Goal: Transaction & Acquisition: Purchase product/service

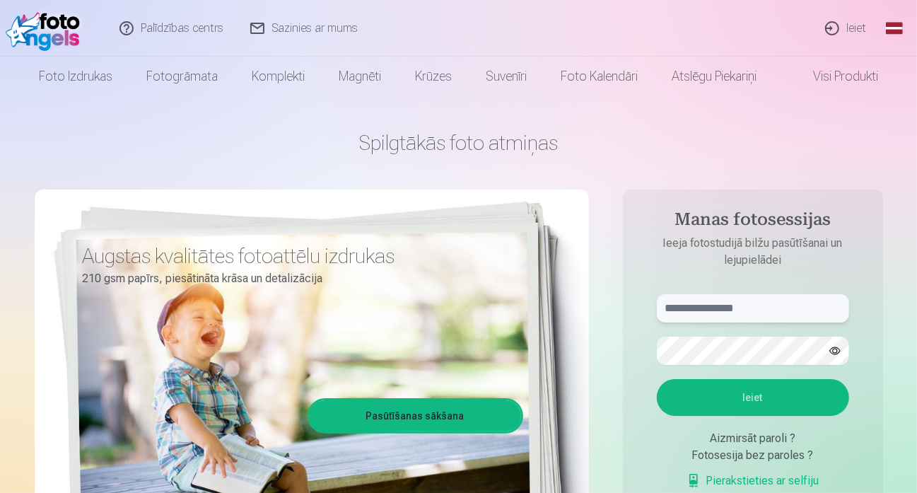
click at [731, 314] on input "text" at bounding box center [753, 308] width 192 height 28
type input "**********"
click at [792, 404] on button "Ieiet" at bounding box center [753, 397] width 192 height 37
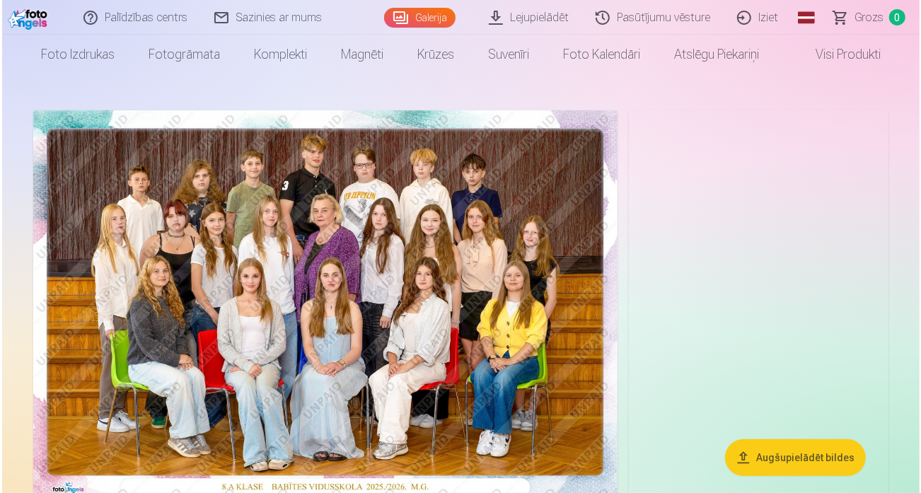
scroll to position [71, 0]
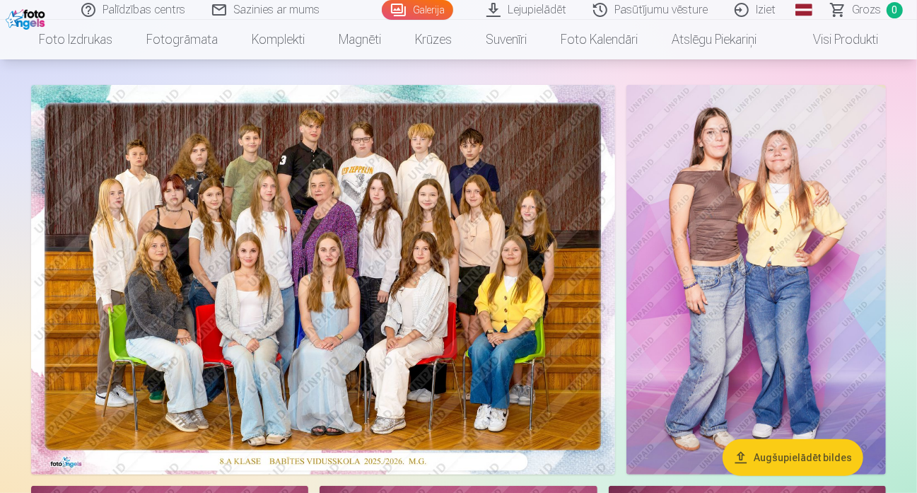
click at [305, 308] on img at bounding box center [323, 280] width 584 height 390
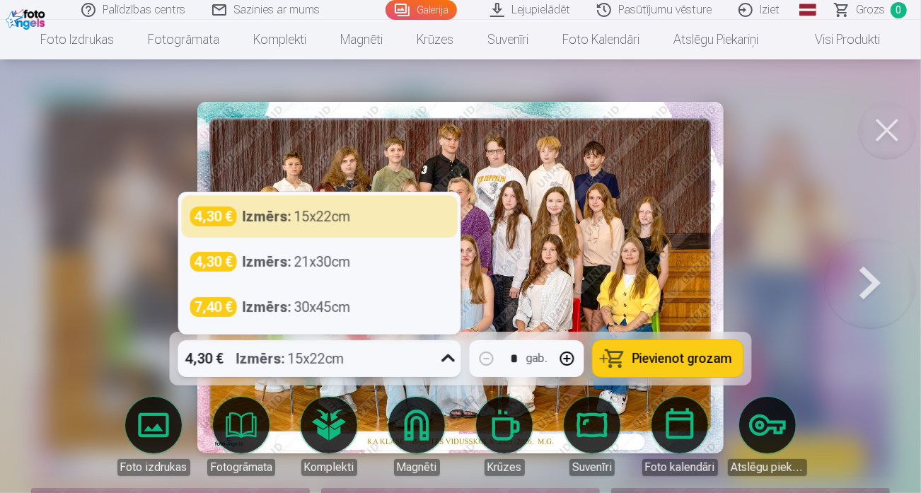
click at [443, 358] on icon at bounding box center [448, 358] width 23 height 23
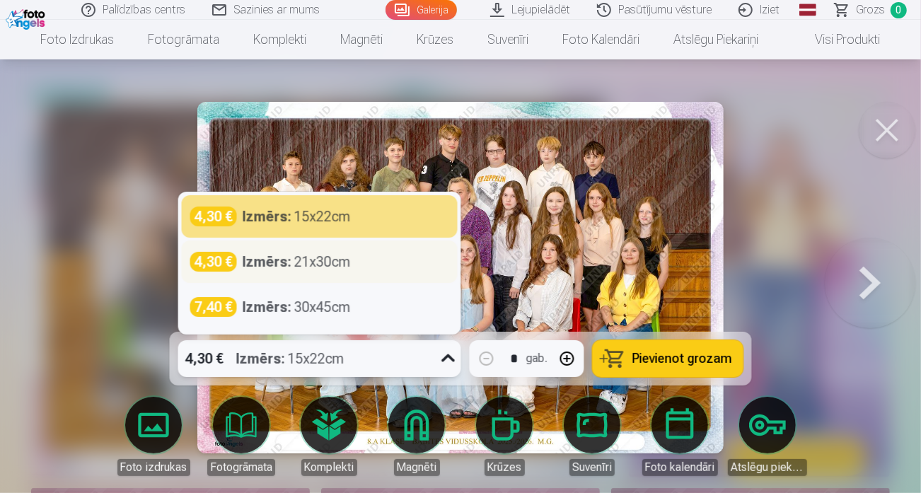
click at [344, 263] on div "Izmērs : 21x30cm" at bounding box center [297, 262] width 108 height 20
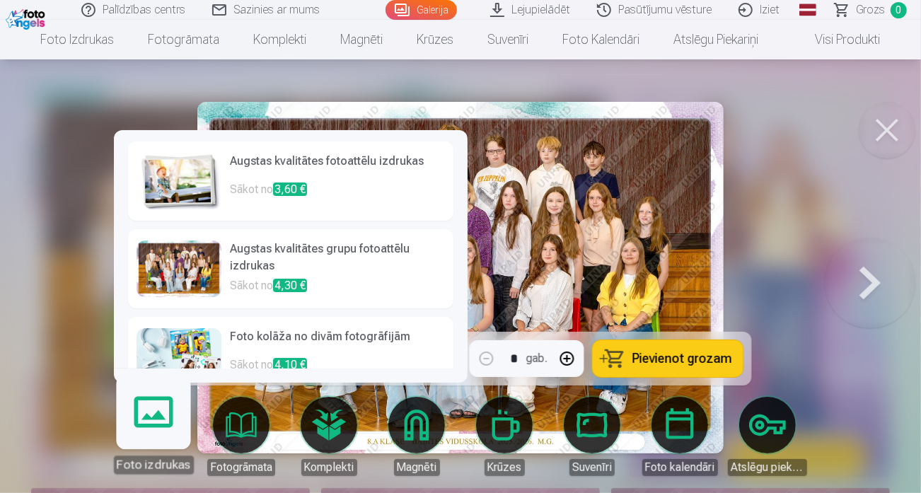
click at [141, 425] on link "Foto izdrukas" at bounding box center [153, 430] width 87 height 87
click at [375, 262] on h6 "Augstas kvalitātes grupu fotoattēlu izdrukas" at bounding box center [337, 258] width 215 height 37
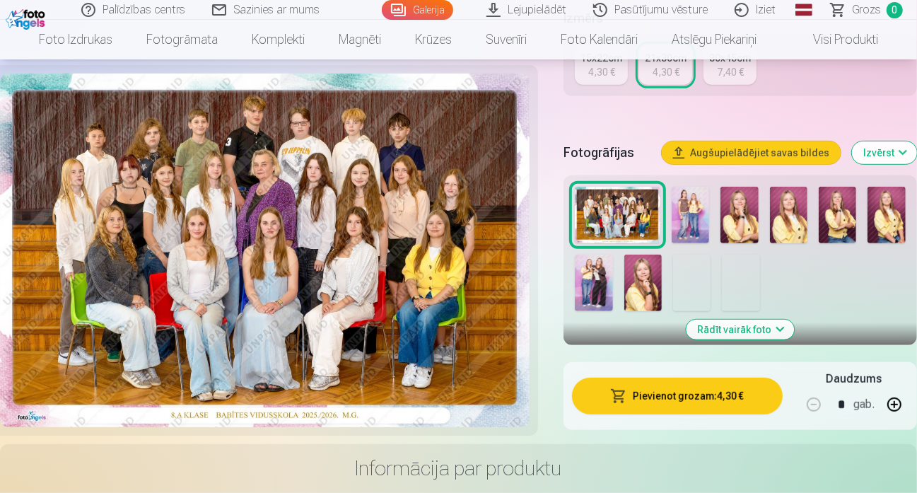
scroll to position [424, 0]
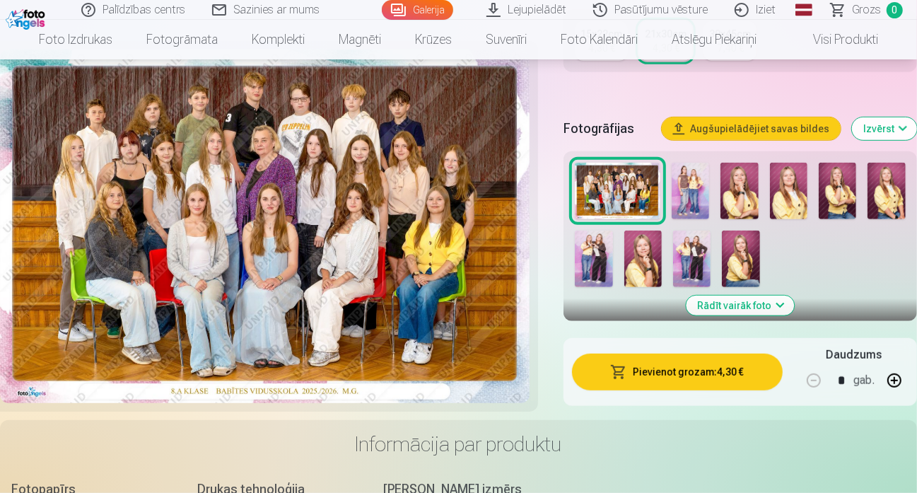
click at [894, 363] on button "button" at bounding box center [894, 380] width 34 height 34
type input "*"
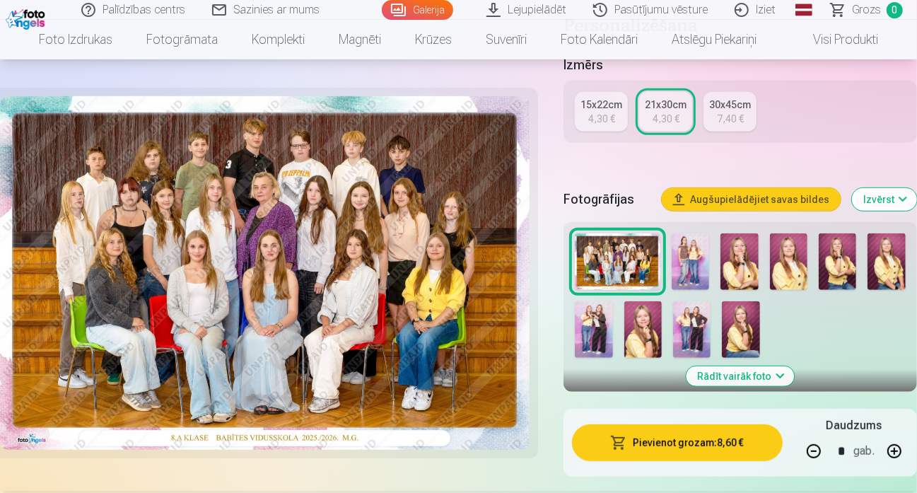
click at [675, 431] on button "Pievienot grozam : 8,60 €" at bounding box center [677, 442] width 210 height 37
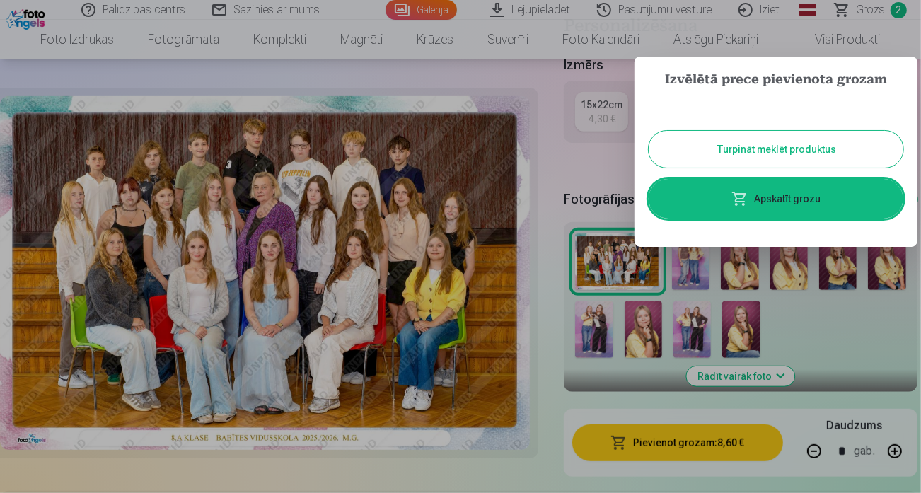
click at [793, 150] on button "Turpināt meklēt produktus" at bounding box center [775, 149] width 255 height 37
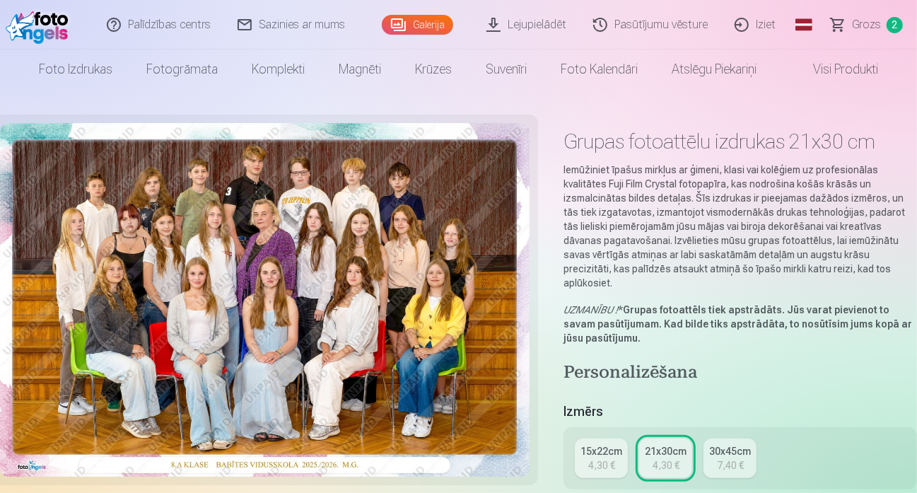
scroll to position [0, 0]
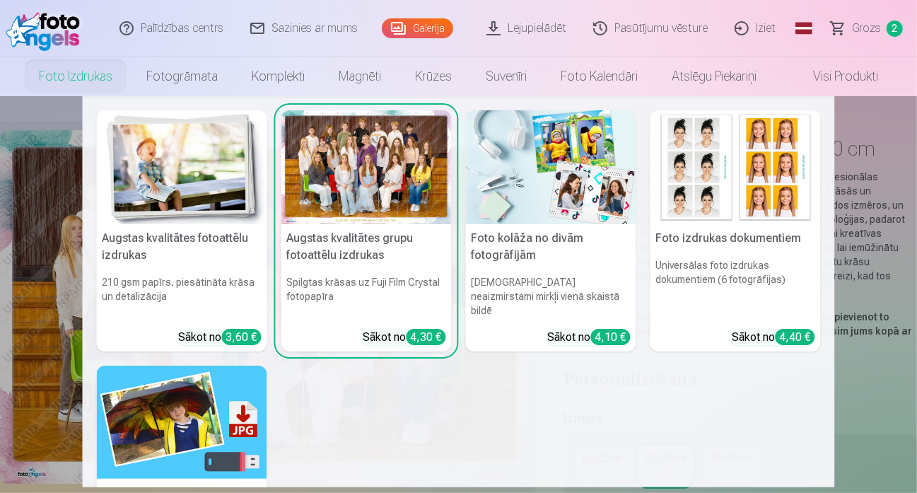
click at [60, 75] on link "Foto izdrukas" at bounding box center [75, 77] width 107 height 40
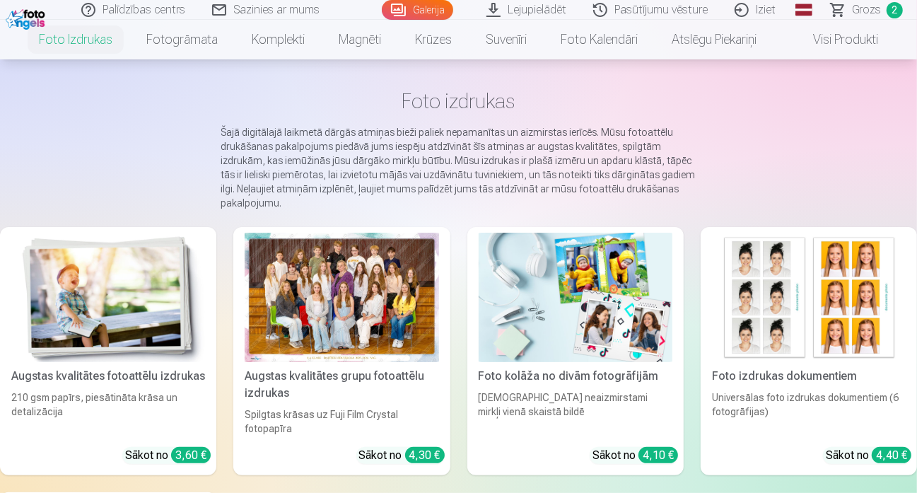
scroll to position [141, 0]
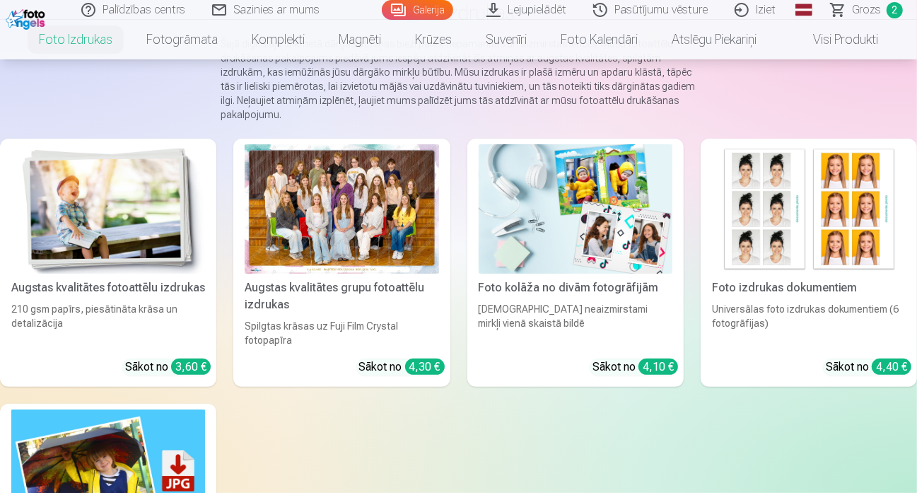
click at [113, 222] on img at bounding box center [108, 208] width 194 height 129
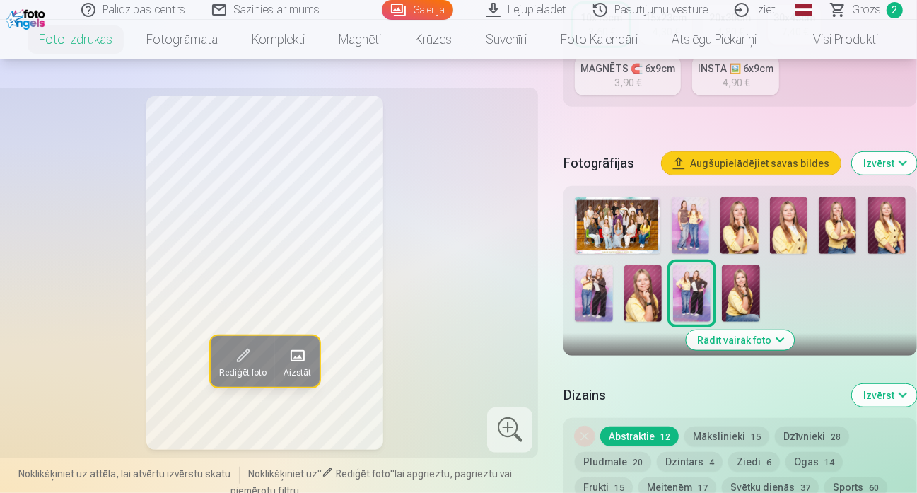
scroll to position [354, 0]
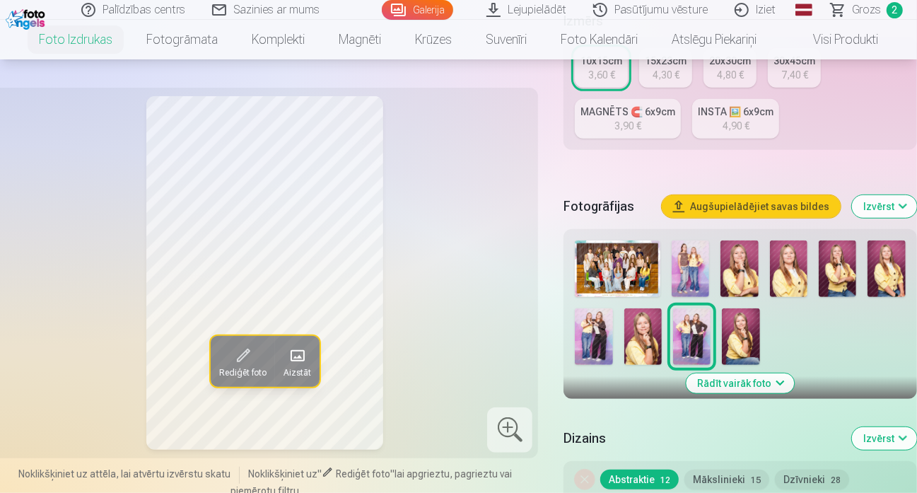
click at [689, 251] on img at bounding box center [690, 268] width 37 height 57
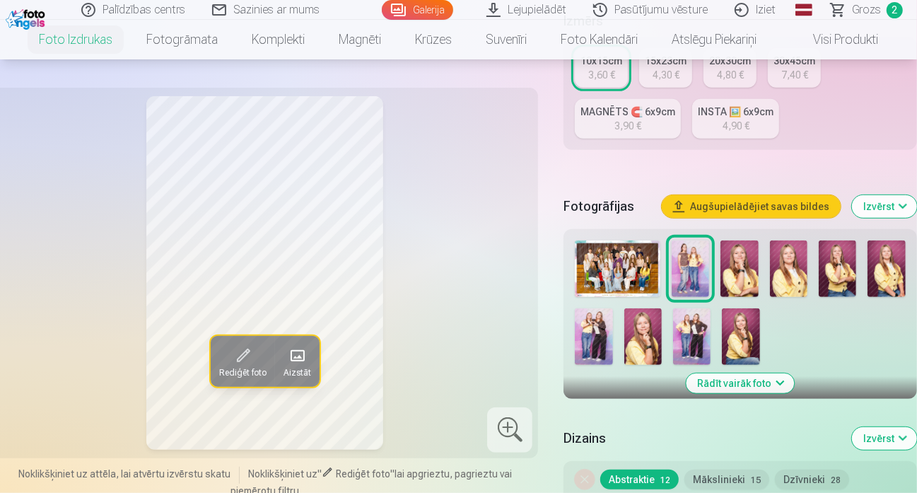
click at [745, 251] on img at bounding box center [739, 268] width 37 height 57
click at [786, 250] on img at bounding box center [788, 268] width 37 height 57
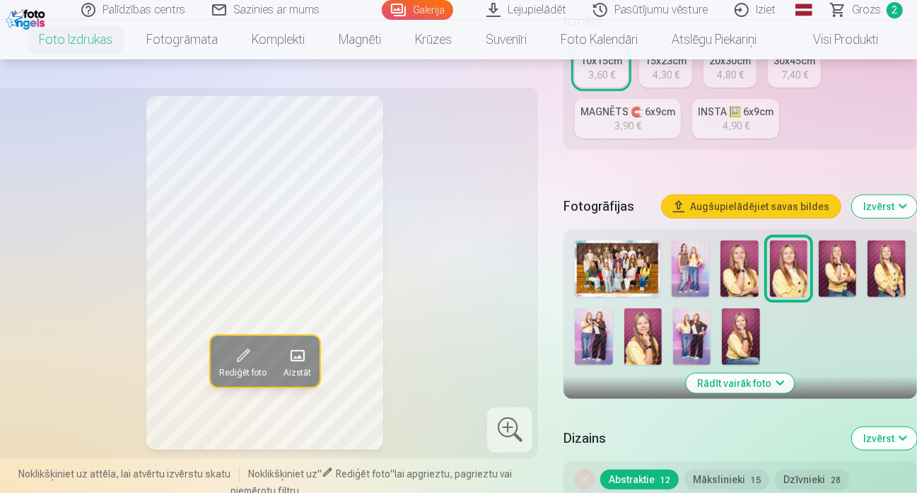
click at [830, 250] on img at bounding box center [837, 268] width 37 height 57
click at [881, 251] on img at bounding box center [886, 268] width 37 height 57
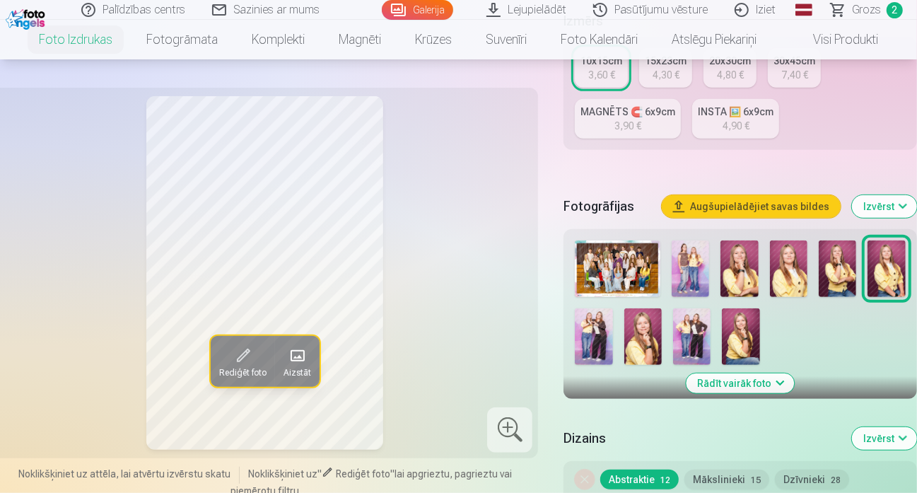
click at [646, 325] on img at bounding box center [642, 336] width 37 height 57
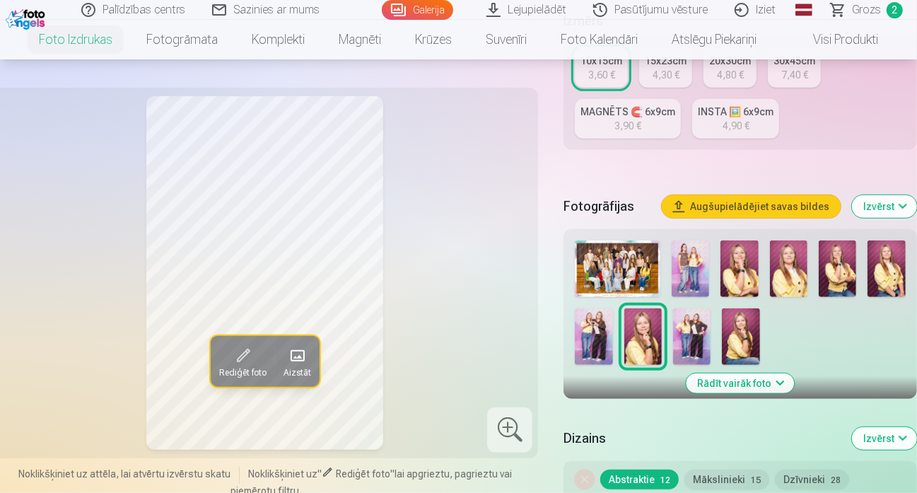
click at [739, 320] on img at bounding box center [740, 336] width 37 height 57
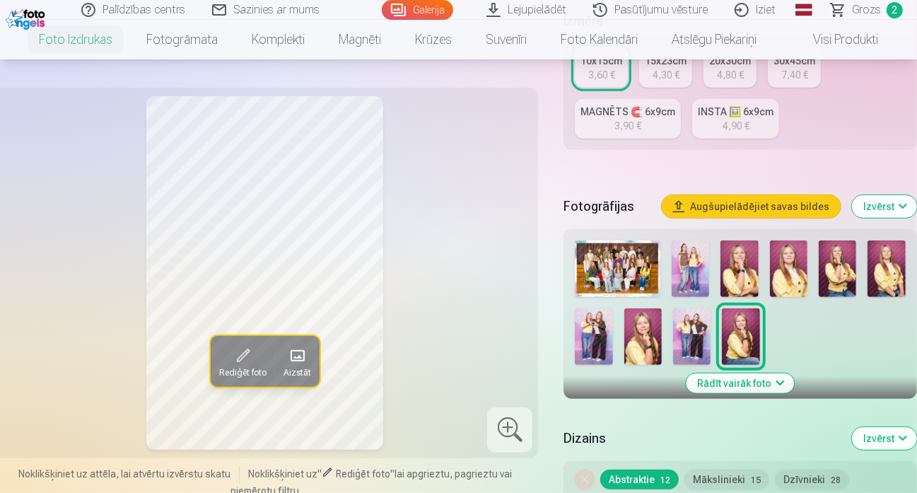
click at [791, 283] on div at bounding box center [788, 268] width 37 height 57
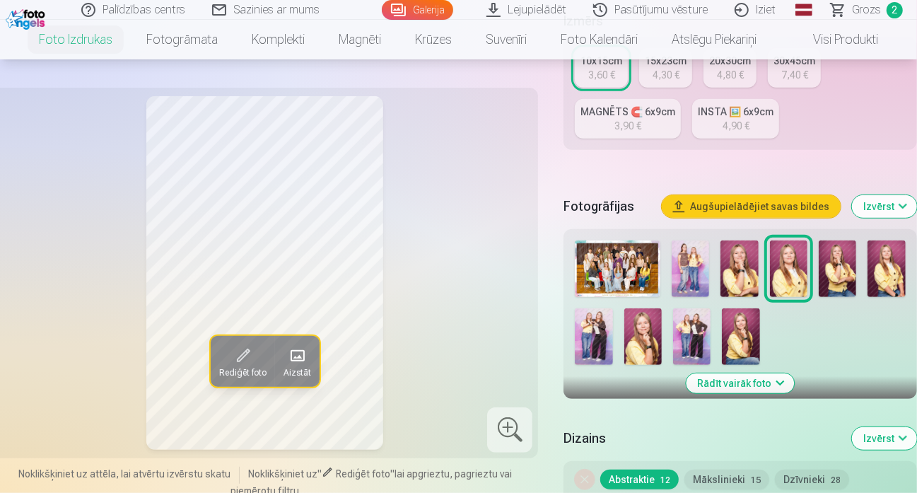
click at [791, 270] on img at bounding box center [788, 268] width 37 height 57
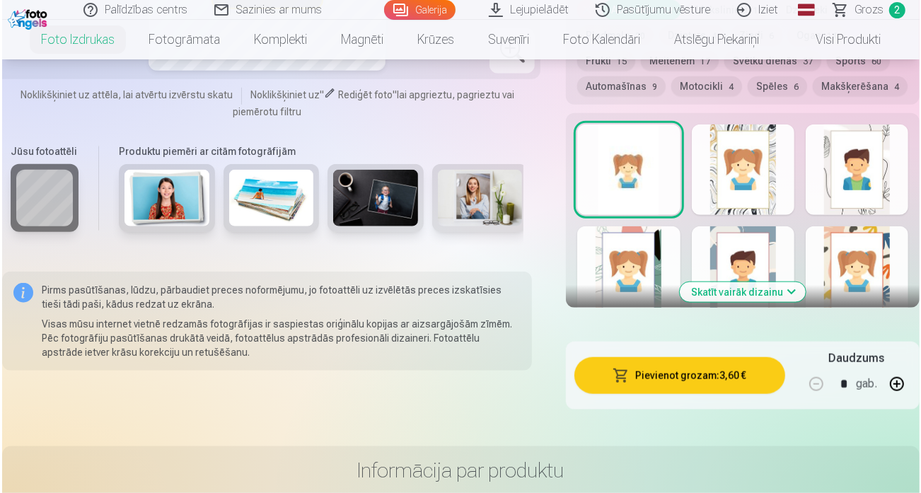
scroll to position [848, 0]
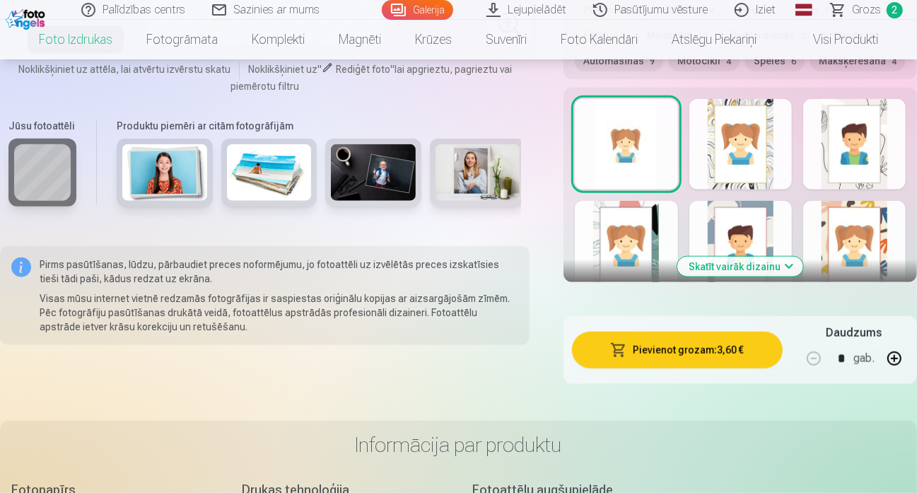
click at [684, 342] on button "Pievienot grozam : 3,60 €" at bounding box center [677, 350] width 210 height 37
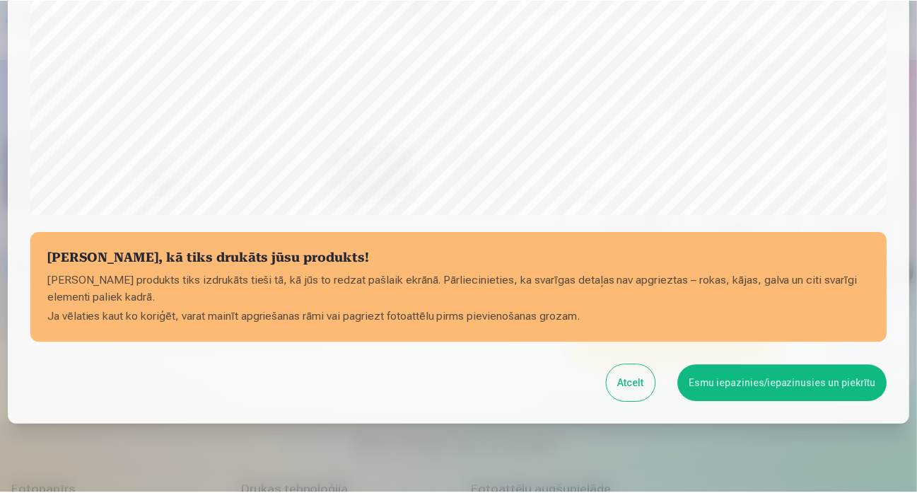
scroll to position [525, 0]
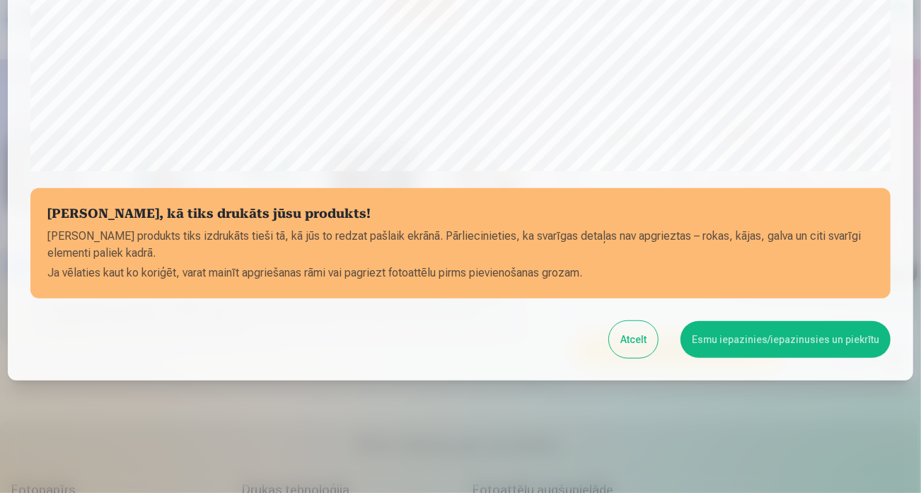
click at [643, 351] on button "Atcelt" at bounding box center [633, 339] width 49 height 37
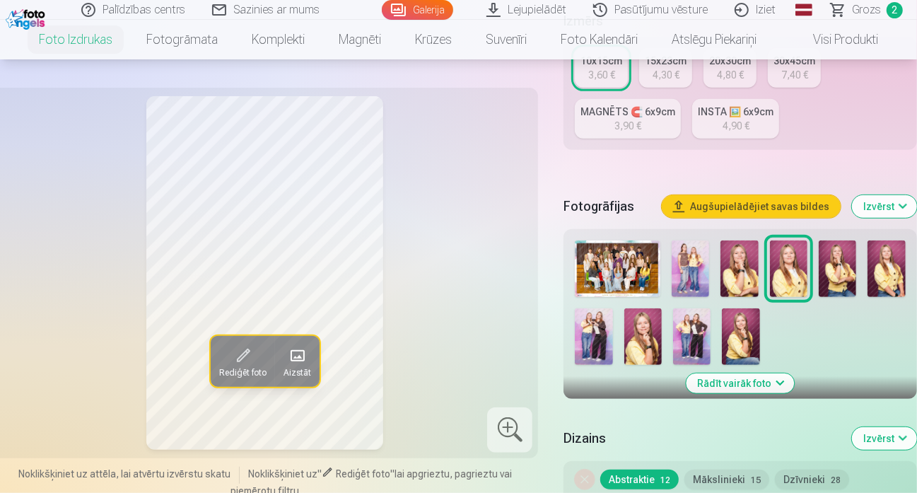
scroll to position [71, 0]
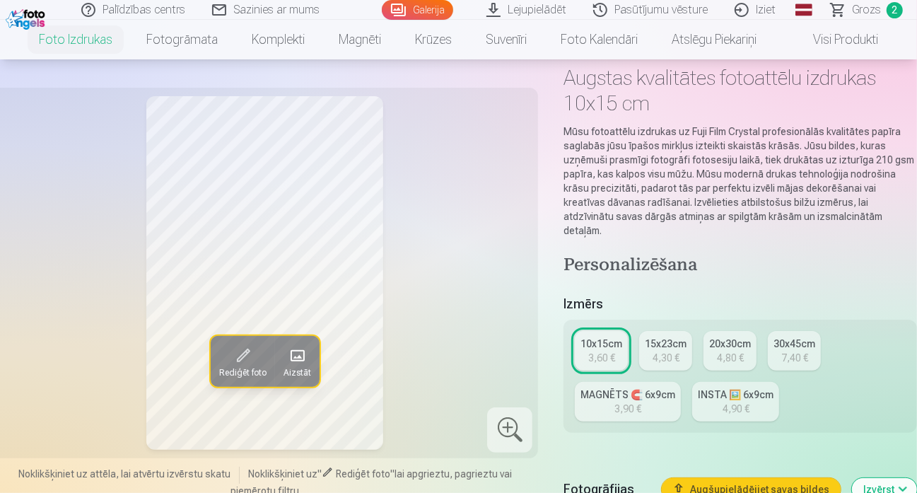
click at [605, 351] on div "3,60 €" at bounding box center [601, 358] width 27 height 14
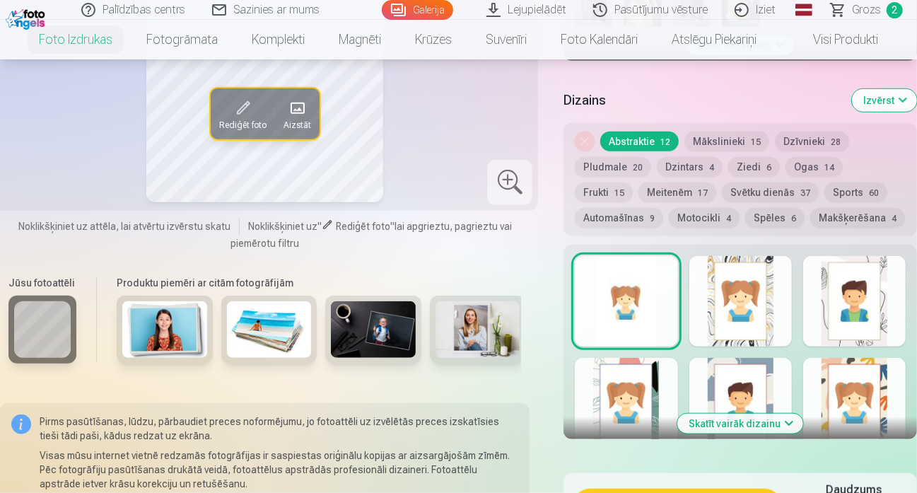
scroll to position [707, 0]
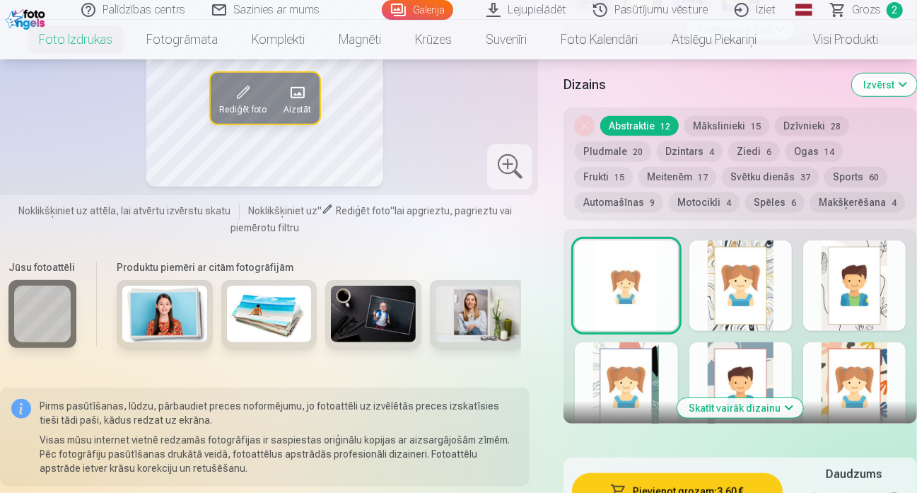
click at [620, 262] on div at bounding box center [626, 285] width 103 height 91
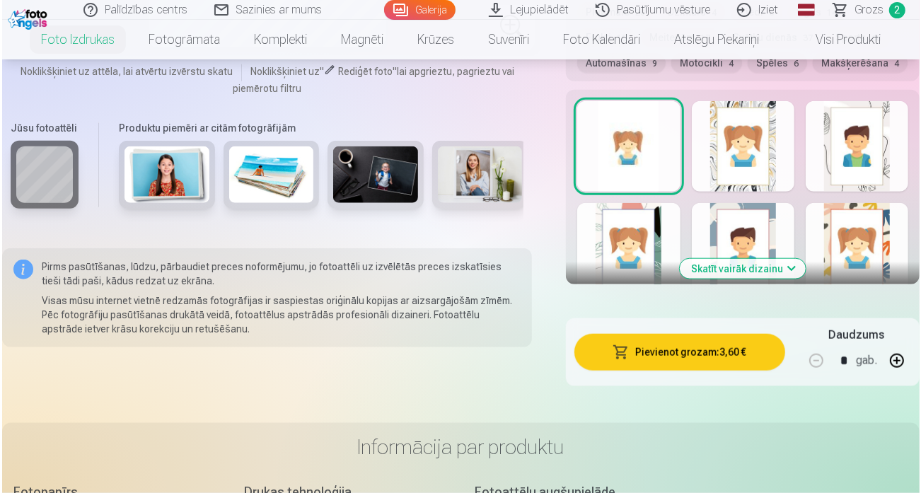
scroll to position [848, 0]
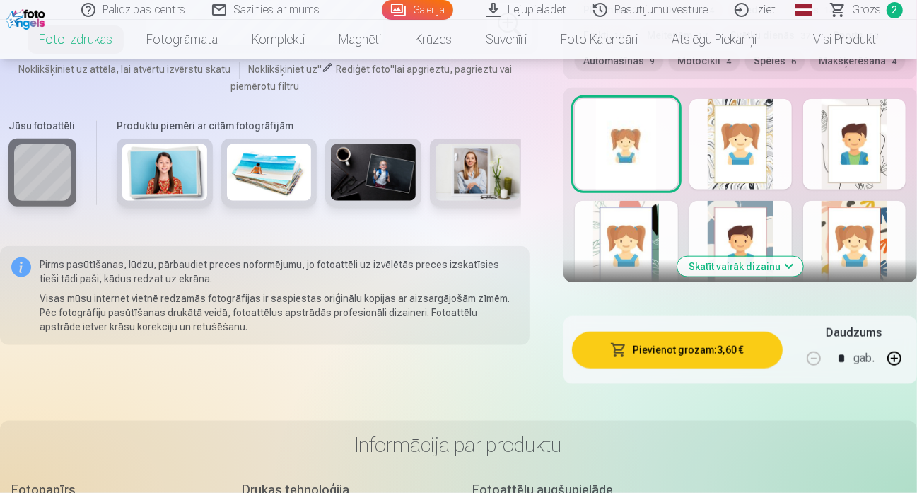
click at [707, 341] on button "Pievienot grozam : 3,60 €" at bounding box center [677, 350] width 210 height 37
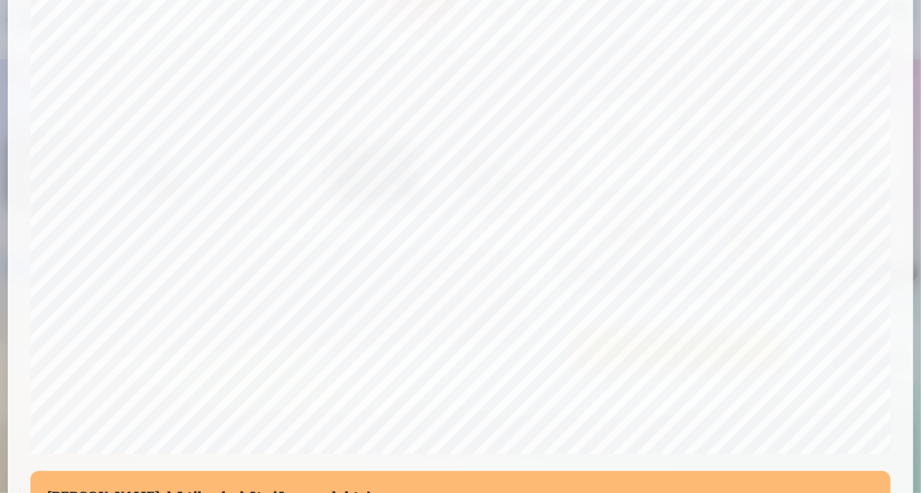
scroll to position [525, 0]
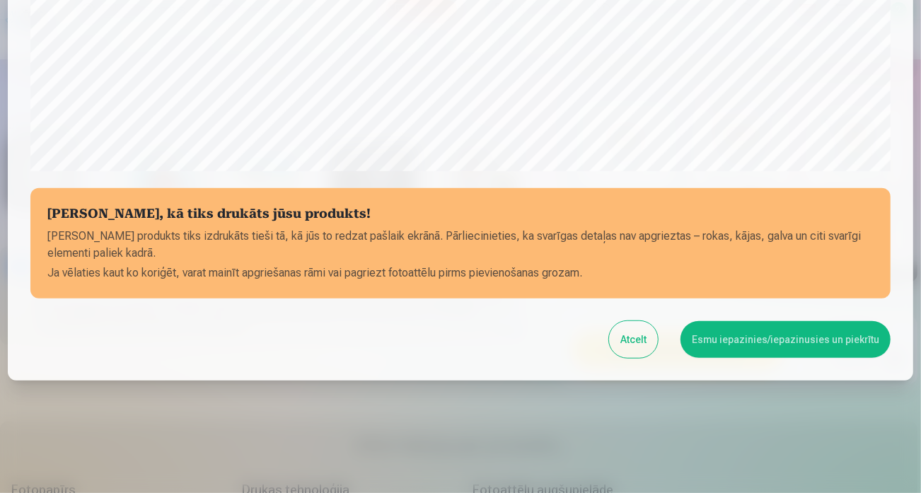
click at [813, 339] on button "Esmu iepazinies/iepazinusies un piekrītu" at bounding box center [785, 339] width 210 height 37
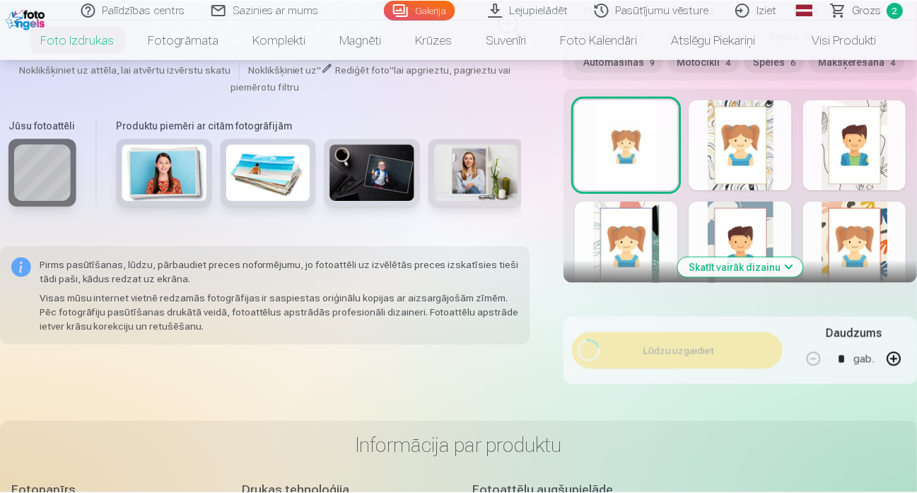
scroll to position [523, 0]
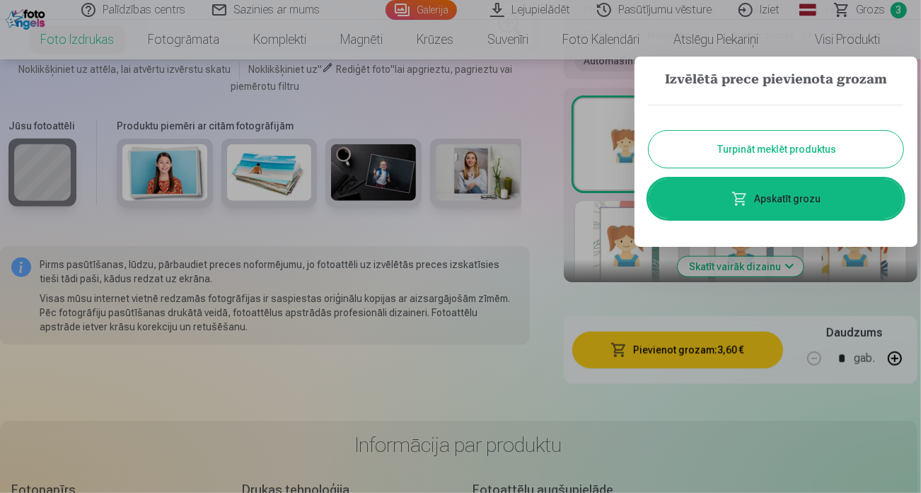
click at [805, 146] on button "Turpināt meklēt produktus" at bounding box center [775, 149] width 255 height 37
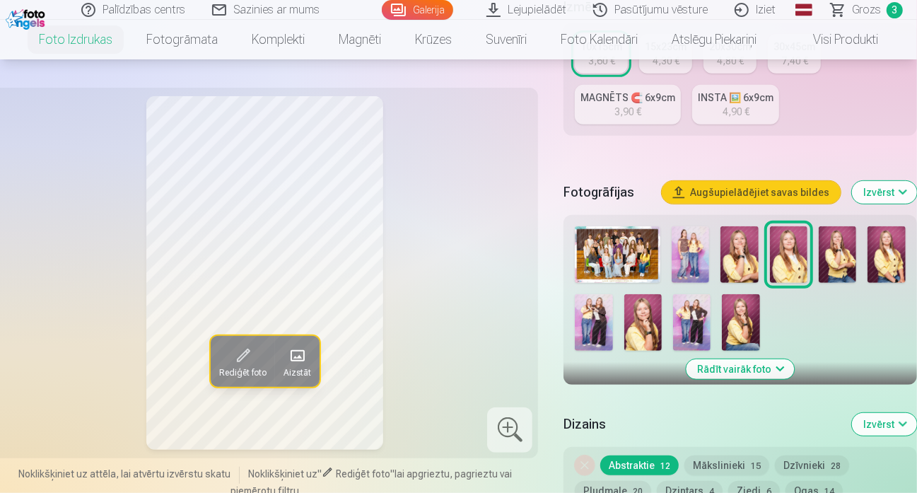
scroll to position [354, 0]
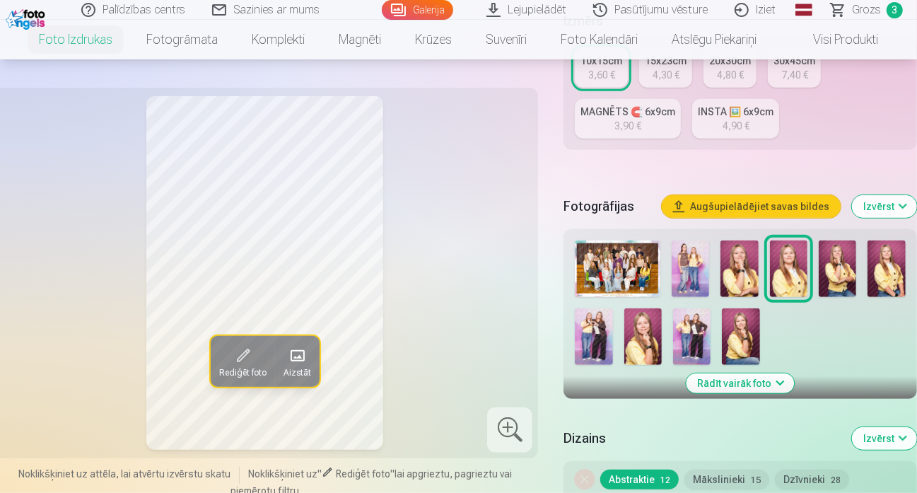
click at [747, 310] on img at bounding box center [740, 336] width 37 height 57
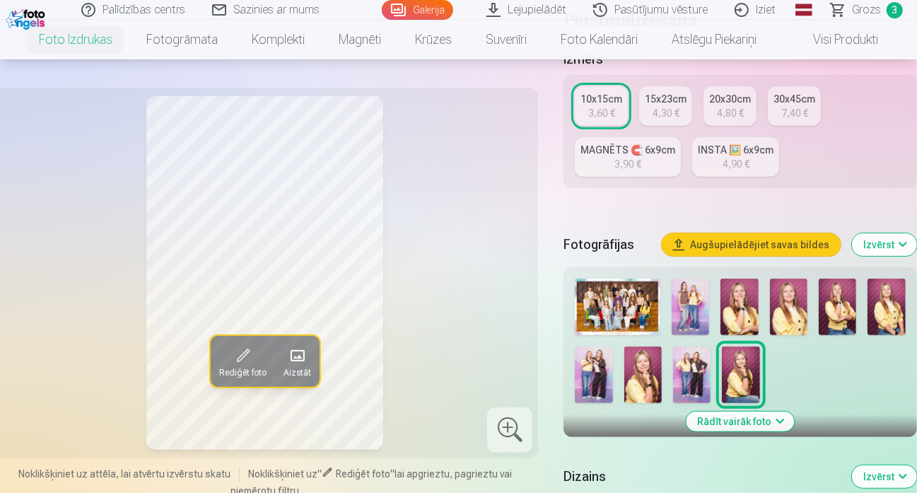
scroll to position [212, 0]
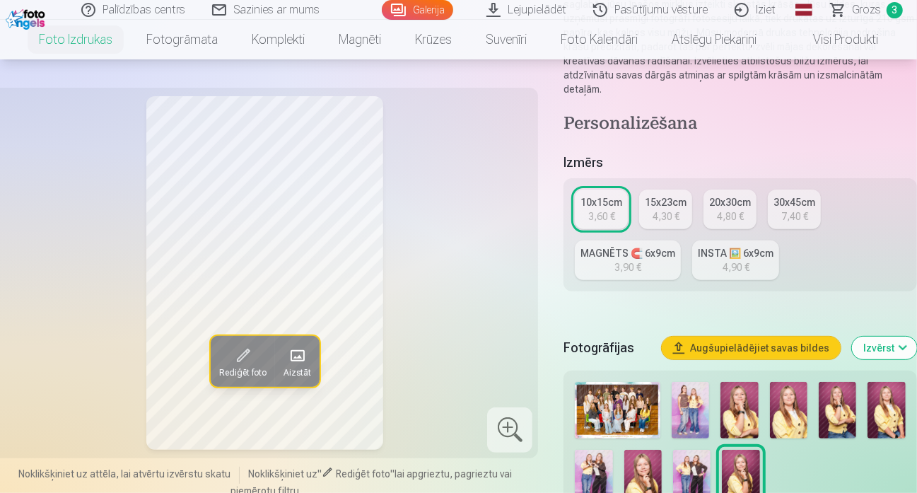
click at [622, 246] on div "MAGNĒTS 🧲 6x9cm" at bounding box center [628, 253] width 95 height 14
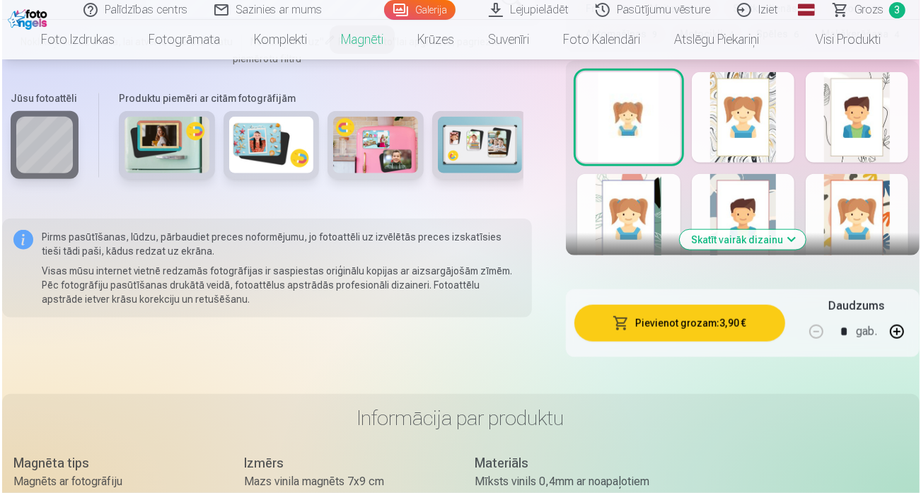
scroll to position [848, 0]
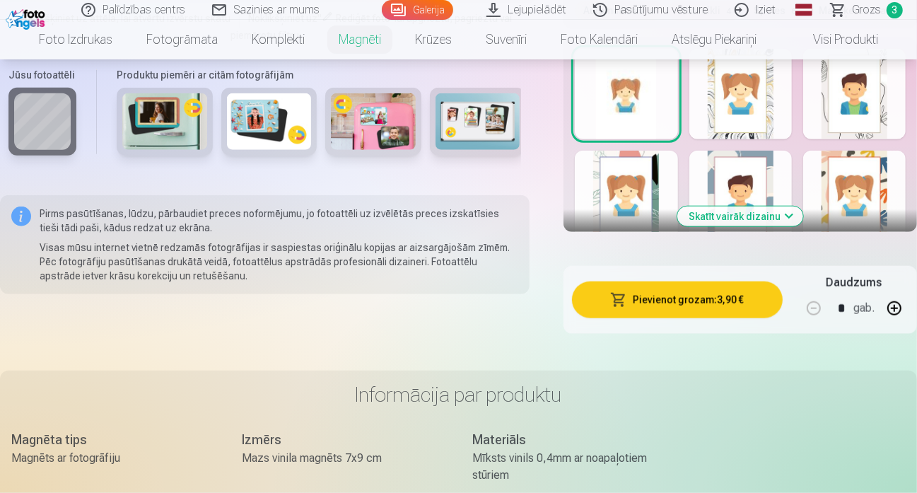
click at [700, 300] on button "Pievienot grozam : 3,90 €" at bounding box center [677, 299] width 210 height 37
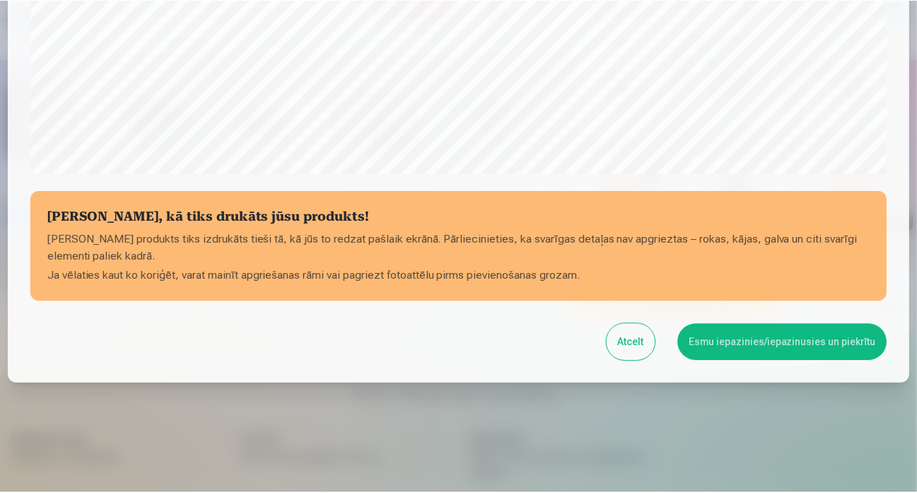
scroll to position [525, 0]
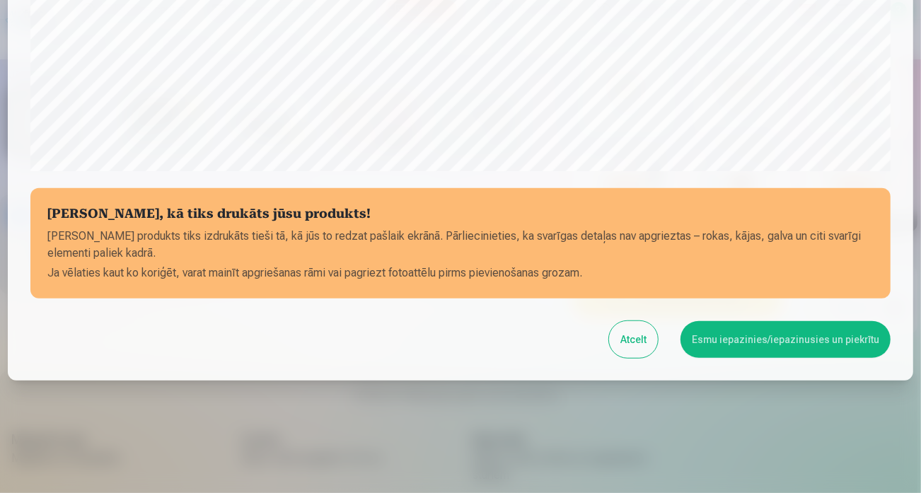
click at [809, 341] on button "Esmu iepazinies/iepazinusies un piekrītu" at bounding box center [785, 339] width 210 height 37
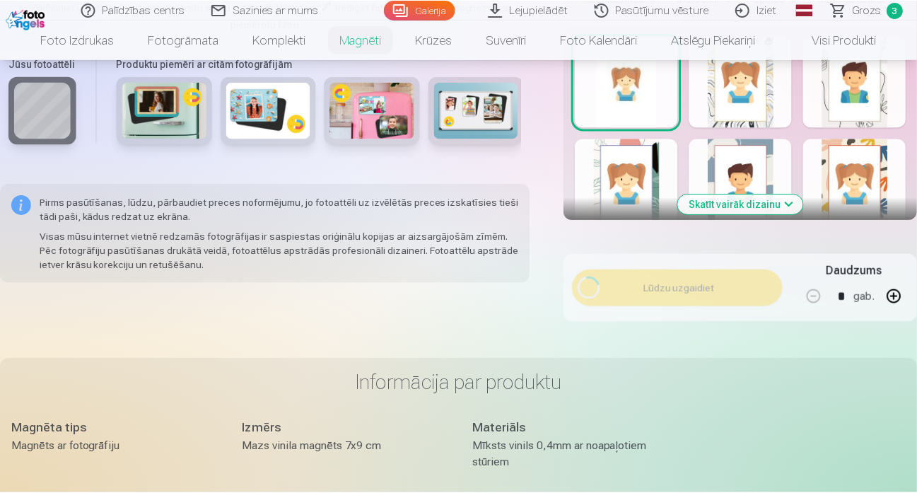
scroll to position [523, 0]
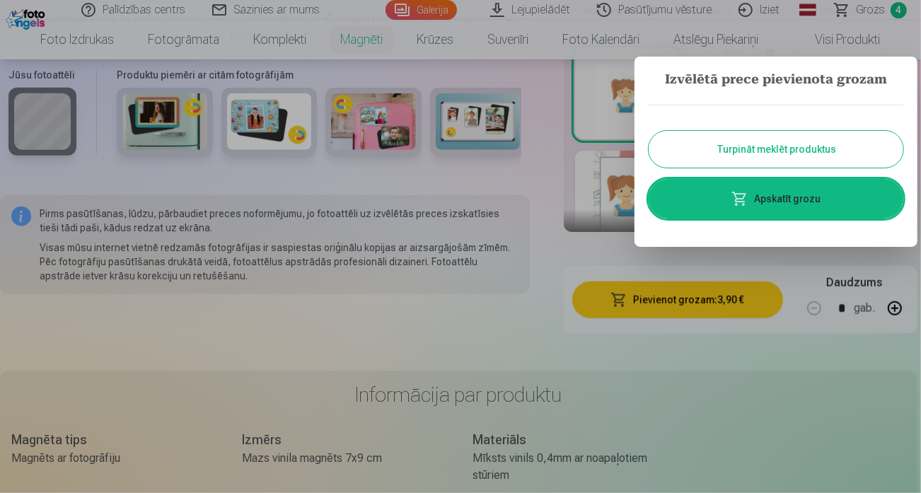
click at [775, 152] on button "Turpināt meklēt produktus" at bounding box center [775, 149] width 255 height 37
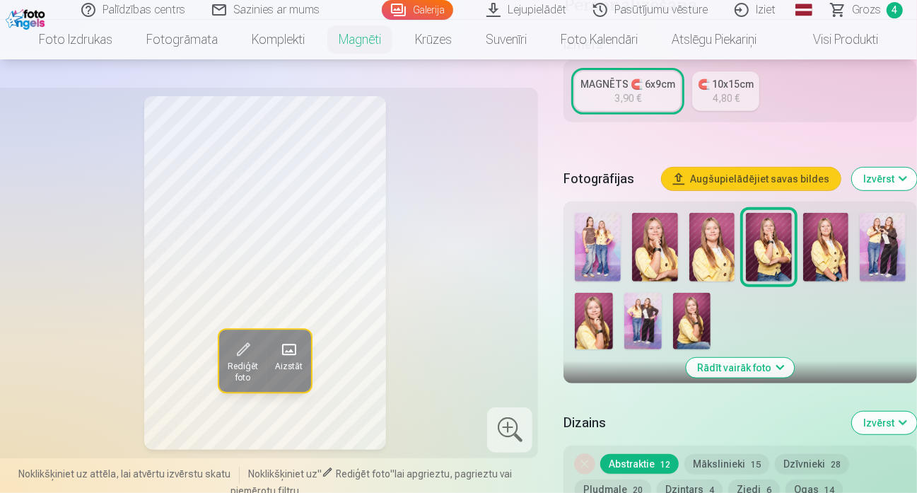
scroll to position [283, 0]
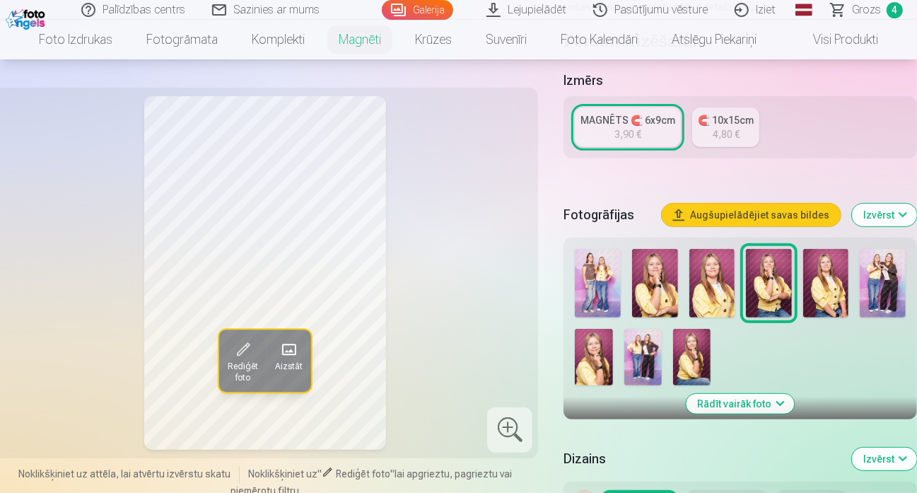
click at [692, 358] on img at bounding box center [691, 357] width 37 height 57
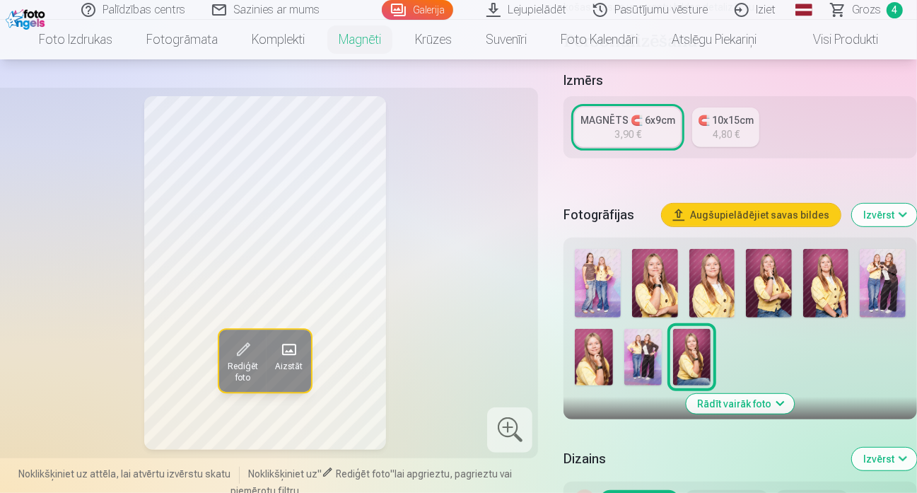
click at [605, 122] on div "MAGNĒTS 🧲 6x9cm" at bounding box center [628, 120] width 95 height 14
click at [834, 288] on img at bounding box center [826, 283] width 46 height 69
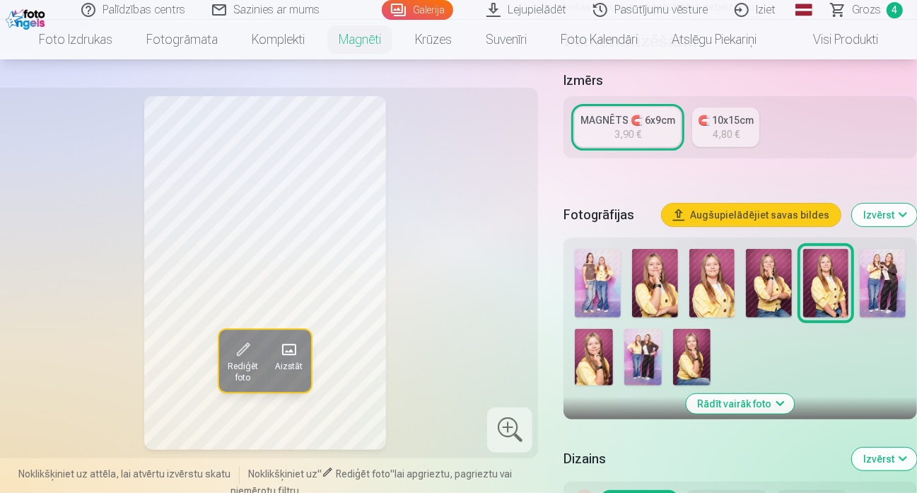
click at [725, 283] on img at bounding box center [712, 283] width 46 height 69
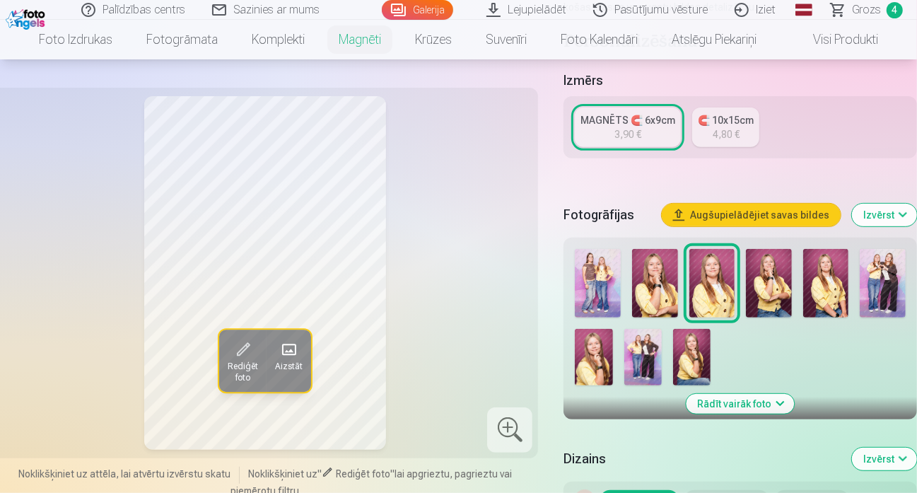
click at [592, 349] on img at bounding box center [593, 357] width 37 height 57
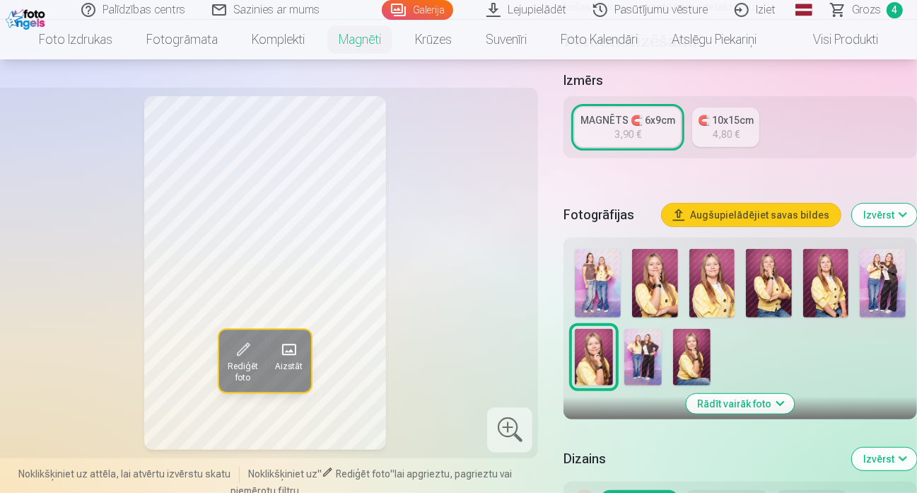
click at [685, 351] on img at bounding box center [691, 357] width 37 height 57
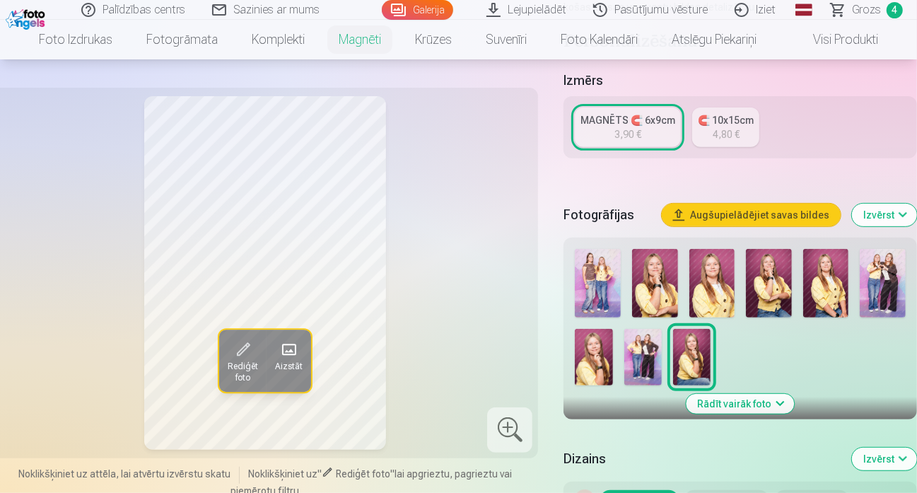
click at [562, 353] on div "Rediģēt foto Aizstāt Noklikšķiniet uz attēla, lai atvērtu izvērstu skatu Noklik…" at bounding box center [458, 380] width 917 height 1066
click at [588, 356] on img at bounding box center [593, 357] width 37 height 57
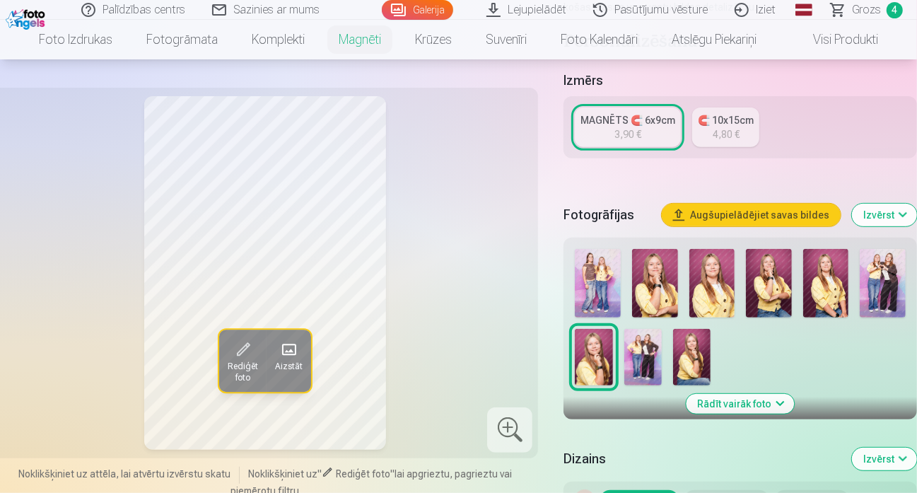
click at [694, 296] on img at bounding box center [712, 283] width 46 height 69
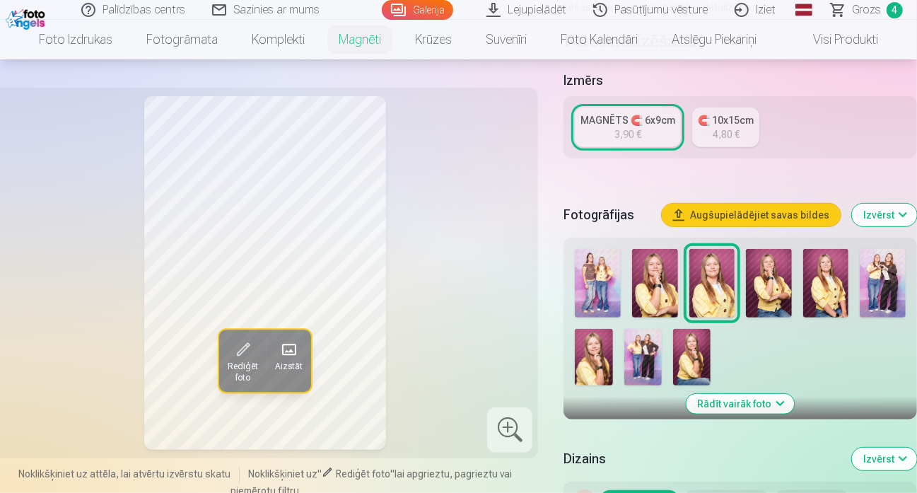
click at [643, 289] on img at bounding box center [655, 283] width 46 height 69
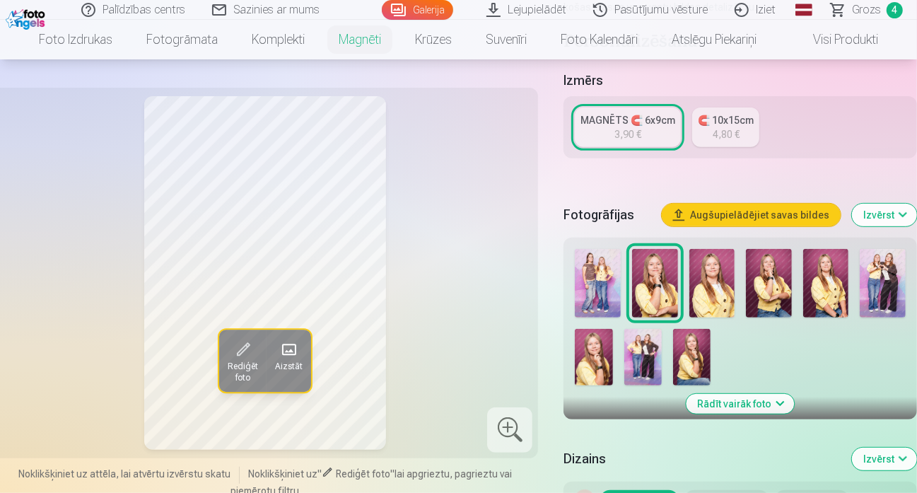
click at [708, 282] on img at bounding box center [712, 283] width 46 height 69
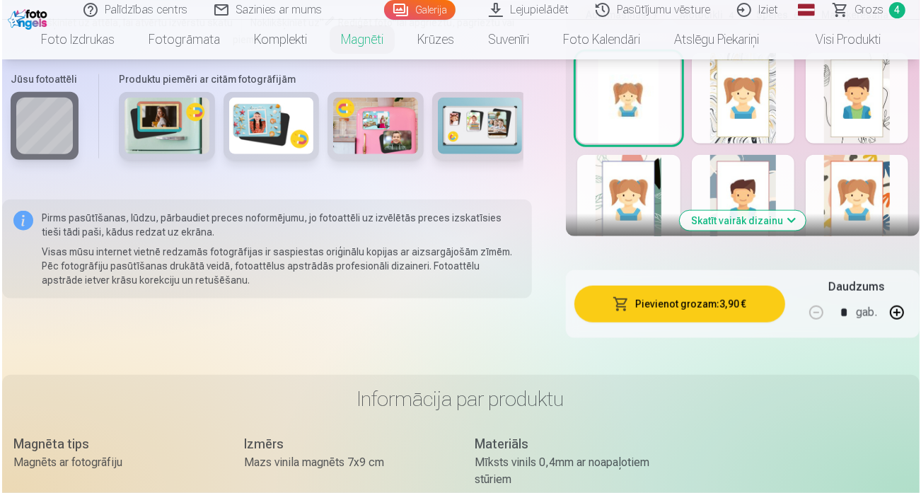
scroll to position [990, 0]
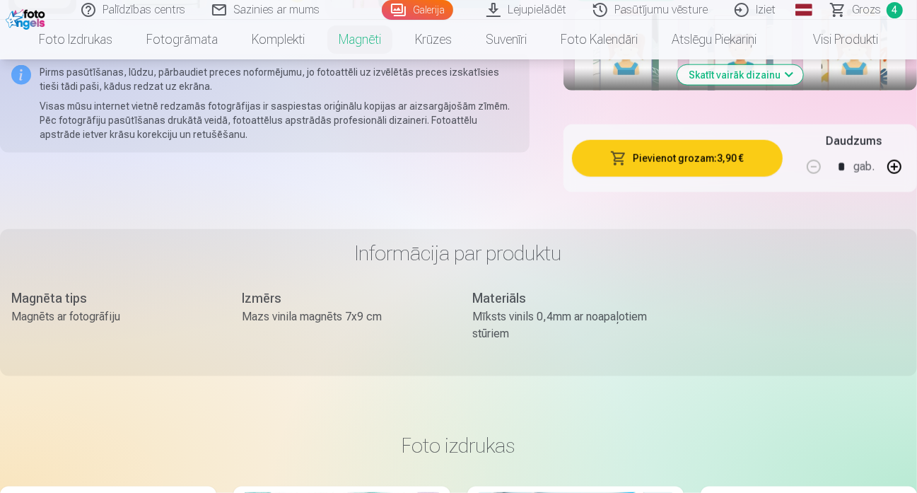
click at [694, 157] on button "Pievienot grozam : 3,90 €" at bounding box center [677, 158] width 210 height 37
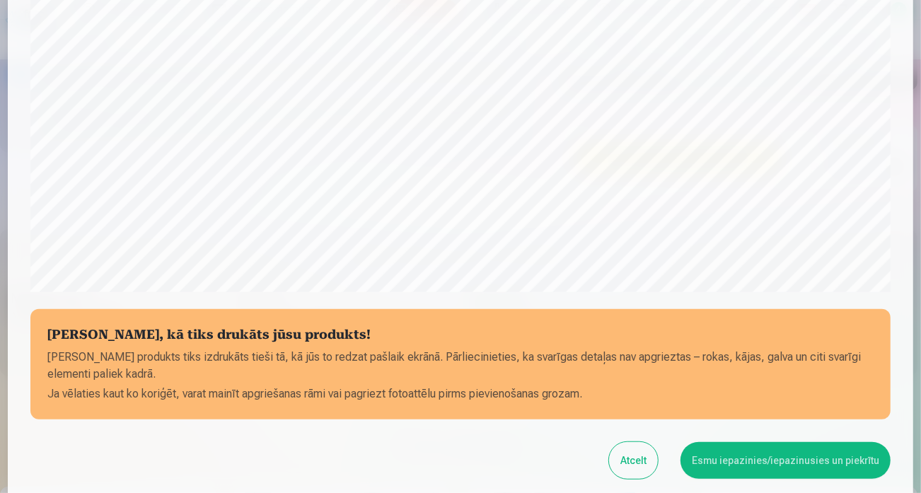
scroll to position [525, 0]
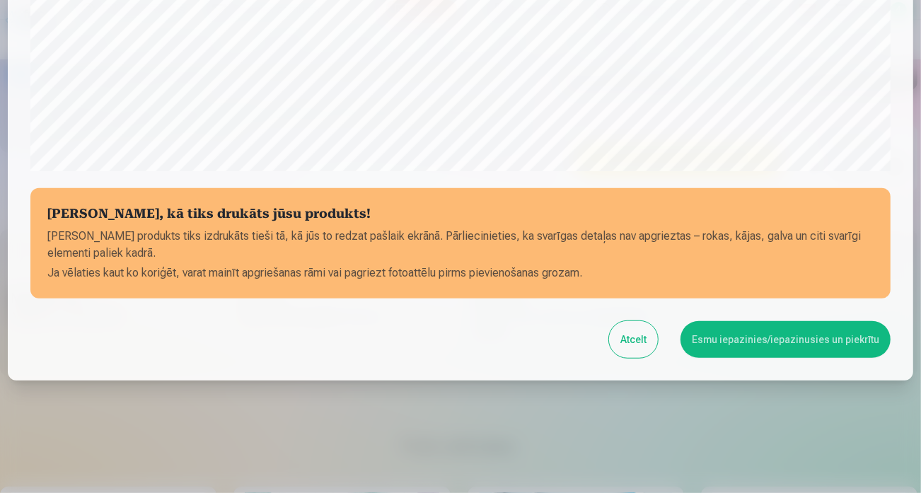
click at [802, 337] on button "Esmu iepazinies/iepazinusies un piekrītu" at bounding box center [785, 339] width 210 height 37
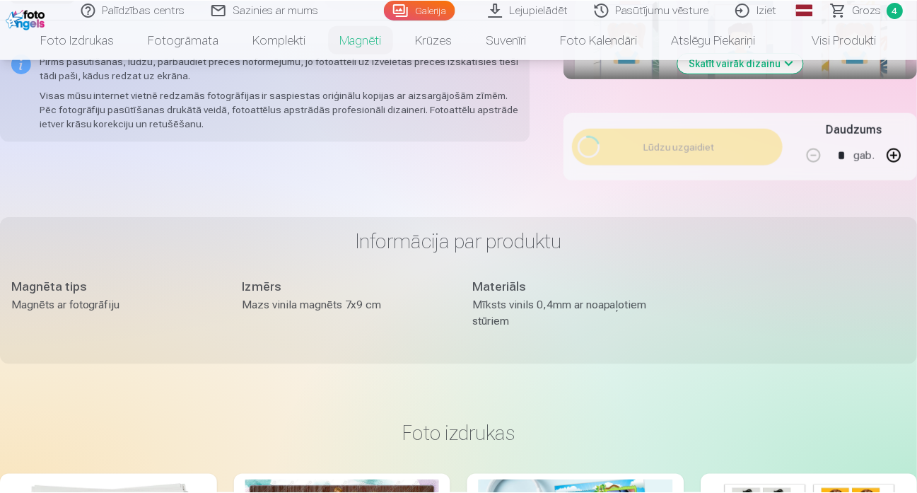
scroll to position [523, 0]
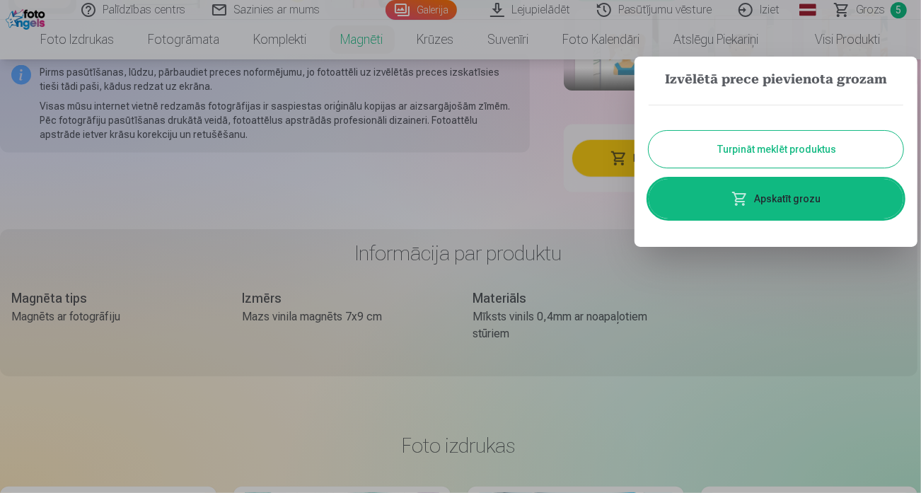
click at [795, 148] on button "Turpināt meklēt produktus" at bounding box center [775, 149] width 255 height 37
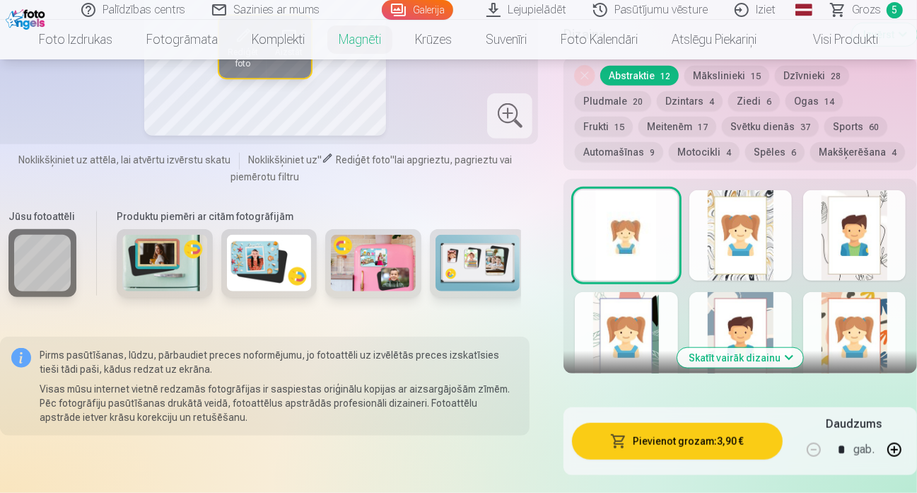
scroll to position [283, 0]
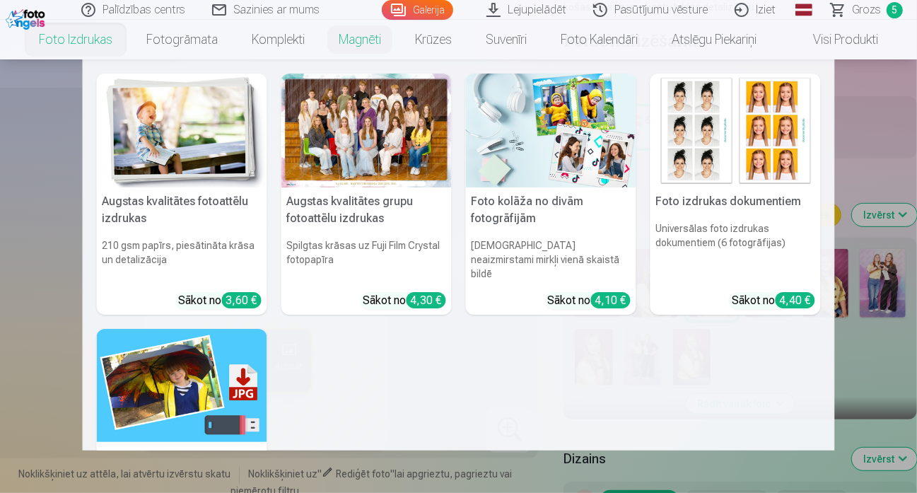
click at [82, 45] on link "Foto izdrukas" at bounding box center [75, 40] width 107 height 40
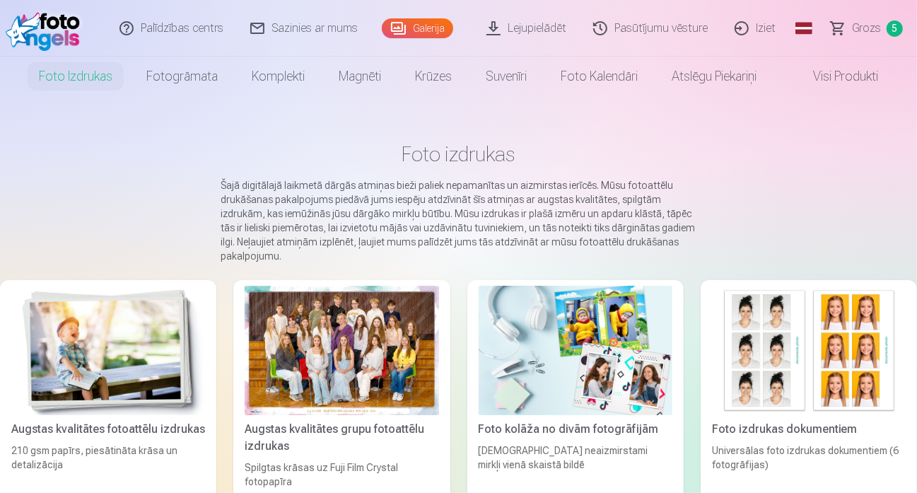
click at [137, 344] on img at bounding box center [108, 350] width 194 height 129
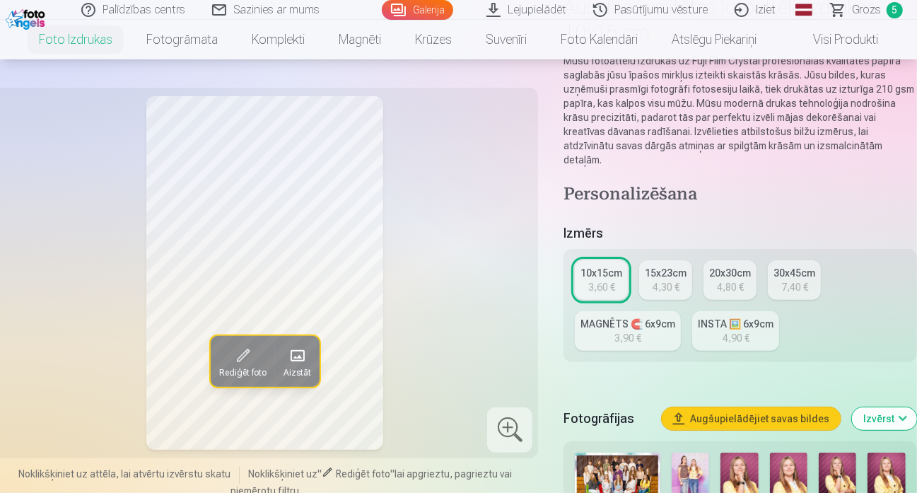
scroll to position [354, 0]
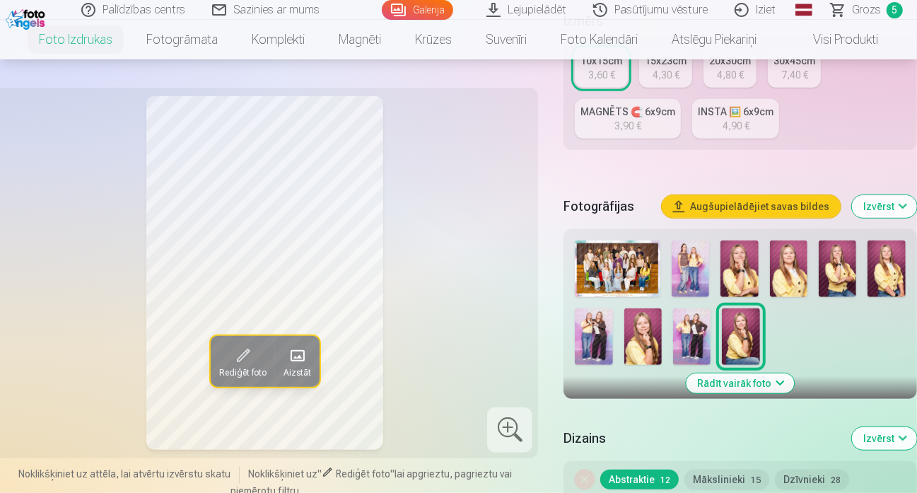
click at [742, 309] on img at bounding box center [740, 336] width 37 height 57
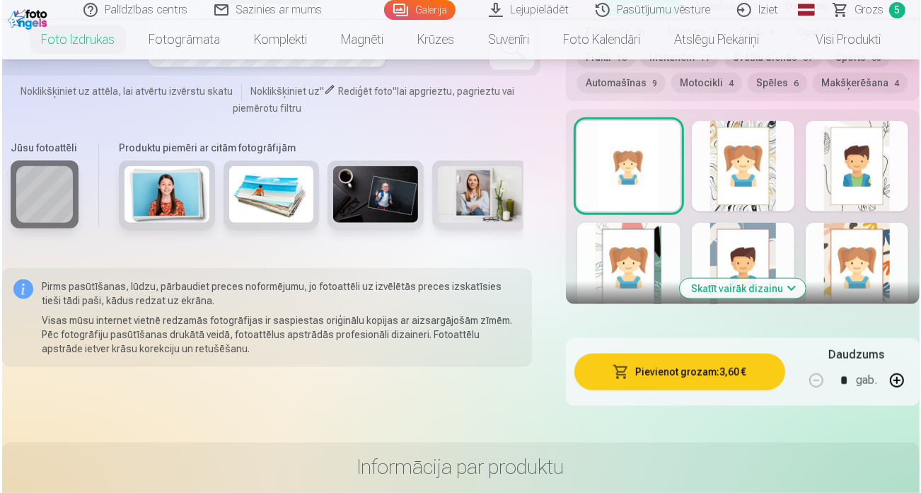
scroll to position [919, 0]
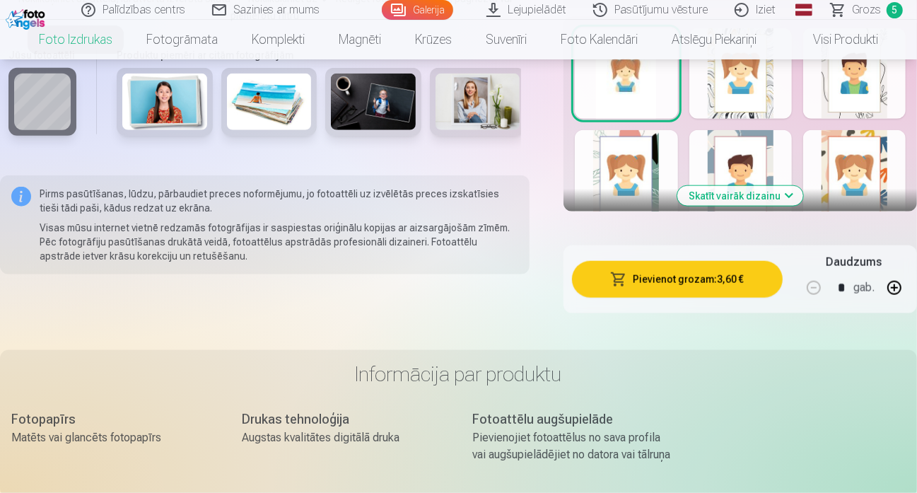
click at [684, 264] on button "Pievienot grozam : 3,60 €" at bounding box center [677, 279] width 210 height 37
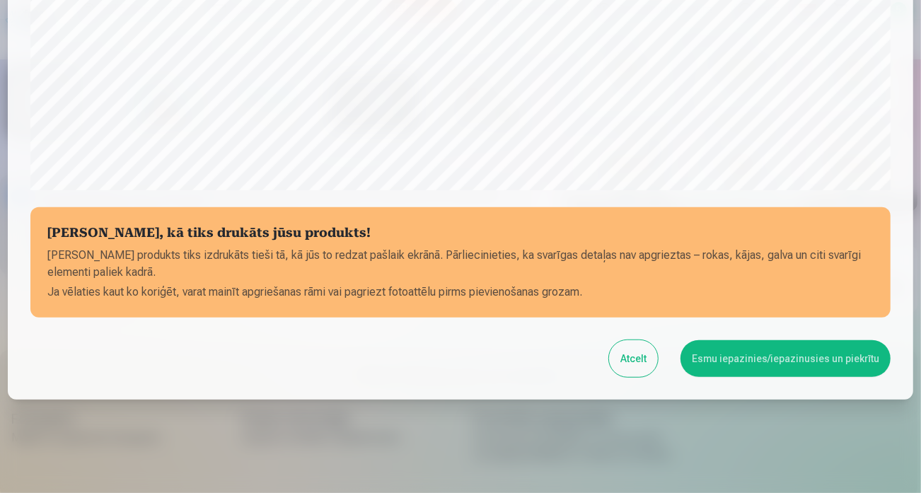
scroll to position [525, 0]
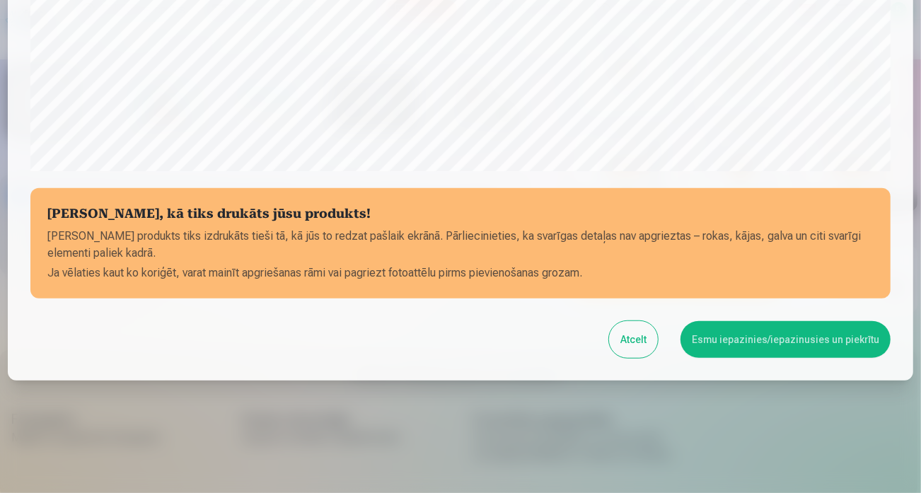
click at [827, 341] on button "Esmu iepazinies/iepazinusies un piekrītu" at bounding box center [785, 339] width 210 height 37
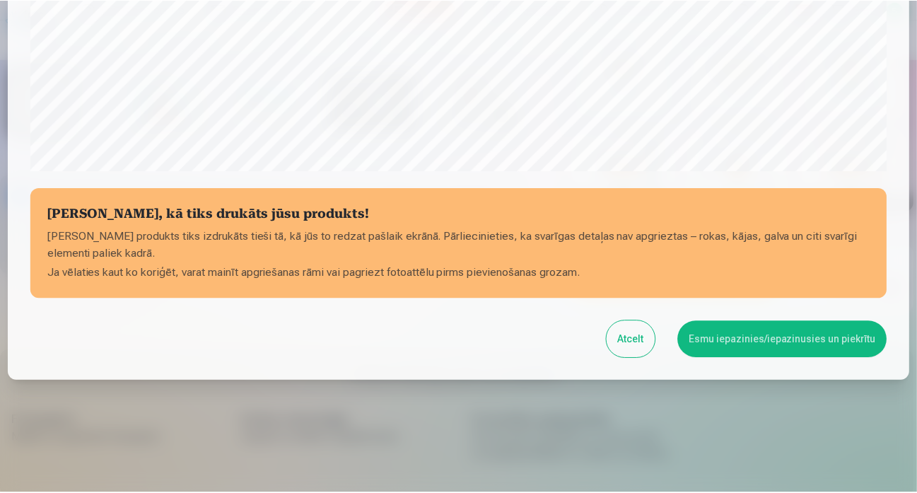
scroll to position [523, 0]
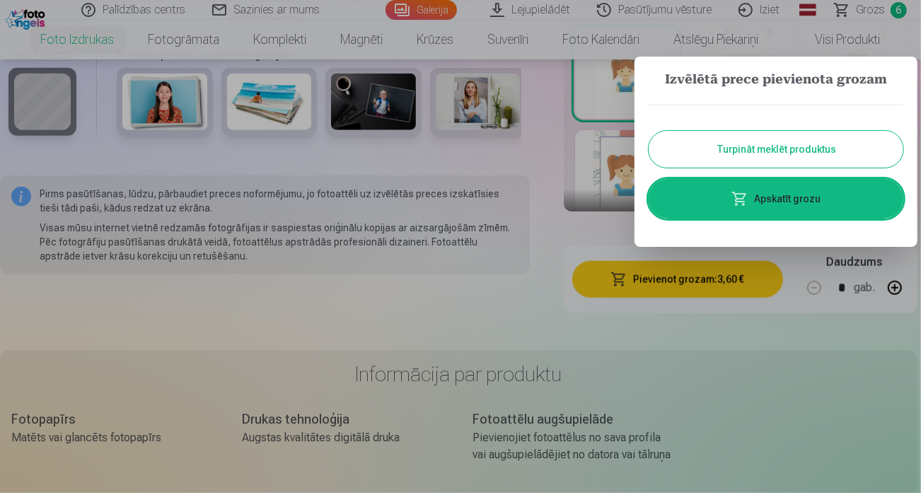
click at [818, 146] on button "Turpināt meklēt produktus" at bounding box center [775, 149] width 255 height 37
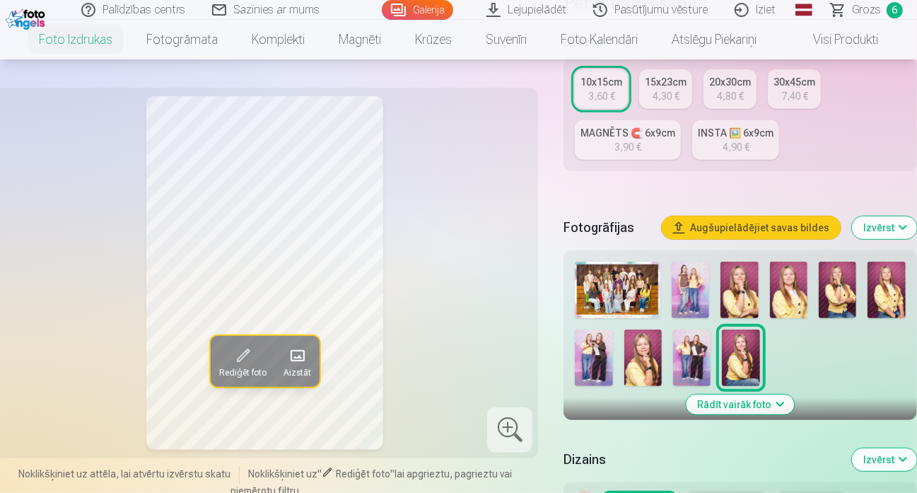
scroll to position [283, 0]
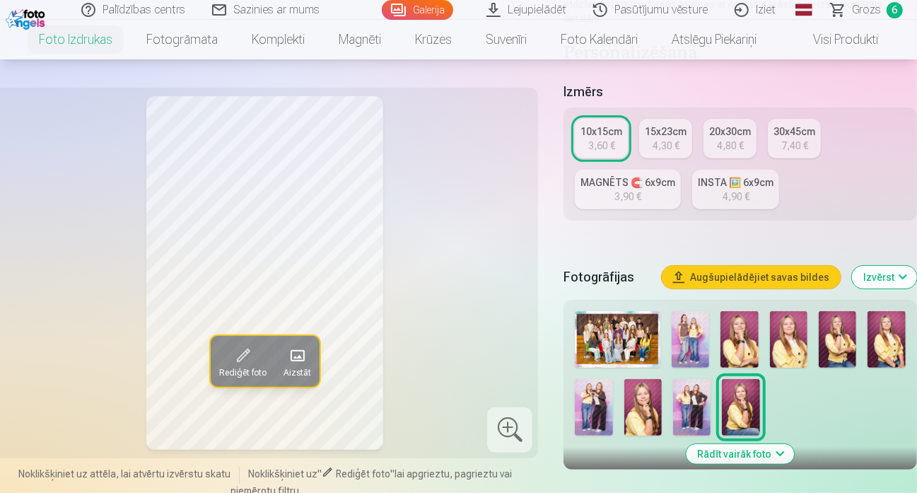
click at [682, 380] on img at bounding box center [691, 407] width 37 height 57
click at [601, 390] on img at bounding box center [593, 407] width 37 height 57
click at [692, 325] on img at bounding box center [690, 339] width 37 height 57
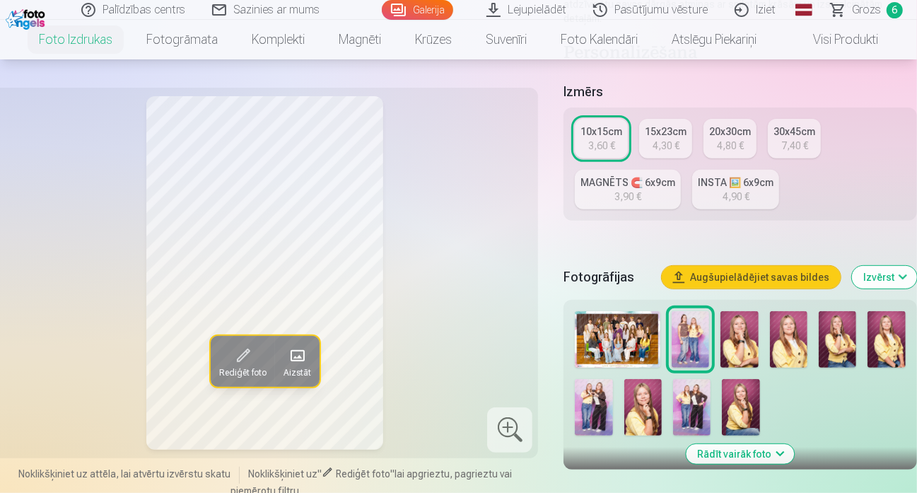
click at [841, 326] on img at bounding box center [837, 339] width 37 height 57
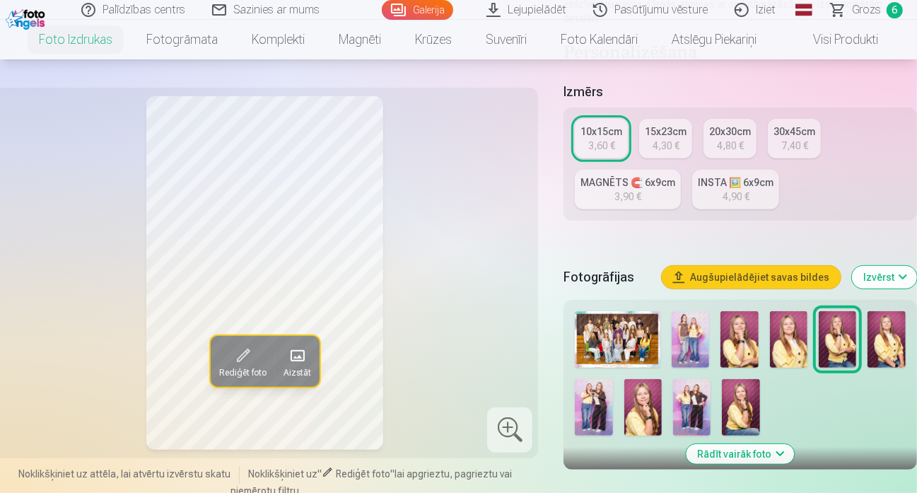
click at [749, 387] on img at bounding box center [740, 407] width 37 height 57
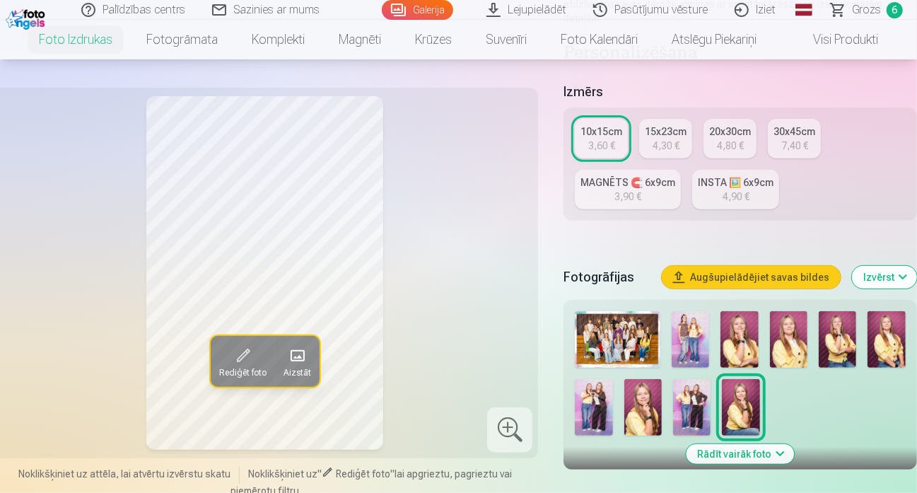
click at [693, 320] on img at bounding box center [690, 339] width 37 height 57
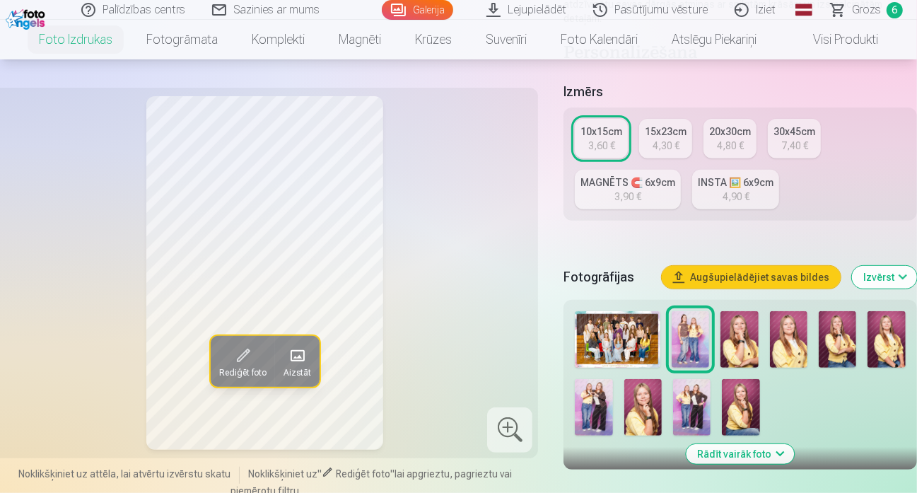
click at [603, 398] on img at bounding box center [593, 407] width 37 height 57
click at [679, 315] on img at bounding box center [690, 339] width 37 height 57
click at [506, 431] on div at bounding box center [509, 429] width 45 height 45
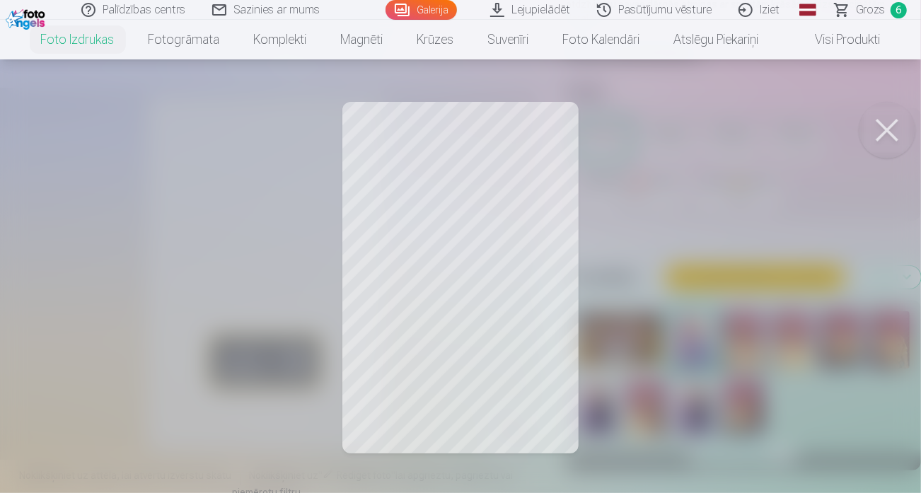
click at [890, 127] on button at bounding box center [886, 130] width 57 height 57
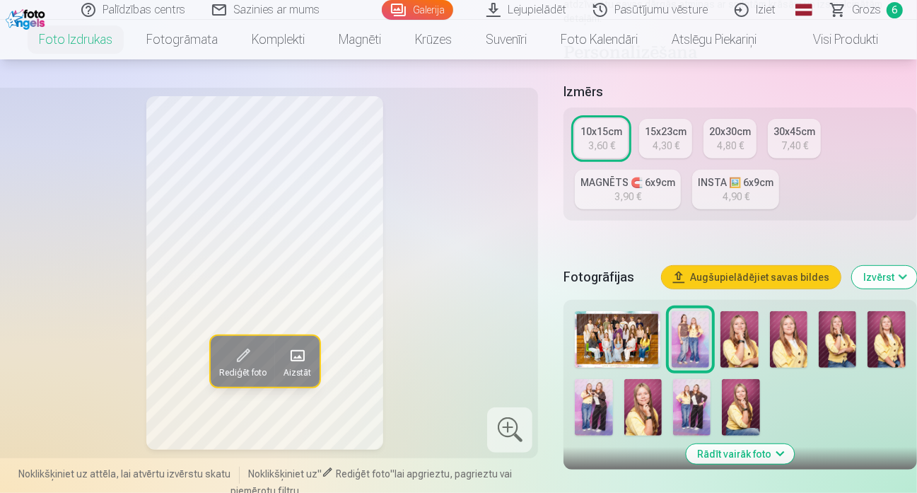
click at [587, 389] on img at bounding box center [593, 407] width 37 height 57
click at [700, 328] on img at bounding box center [690, 339] width 37 height 57
click at [696, 396] on img at bounding box center [691, 407] width 37 height 57
click at [589, 389] on img at bounding box center [593, 407] width 37 height 57
click at [687, 311] on img at bounding box center [690, 339] width 37 height 57
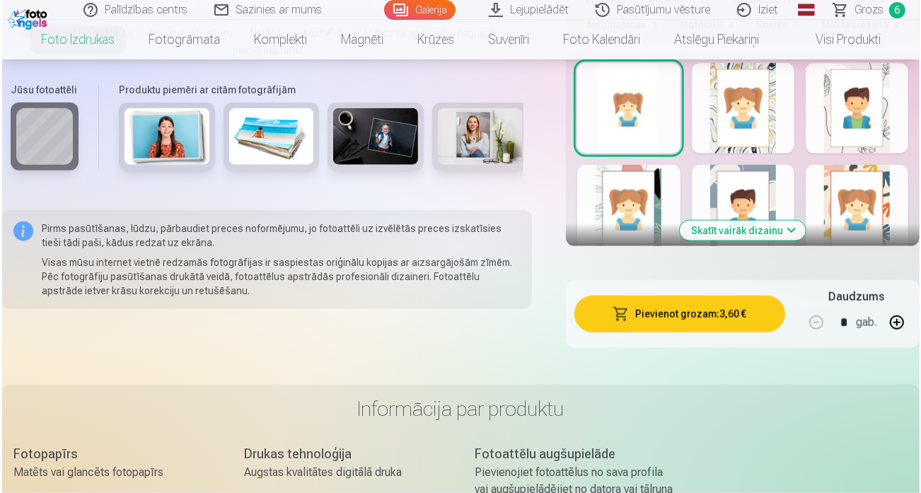
scroll to position [990, 0]
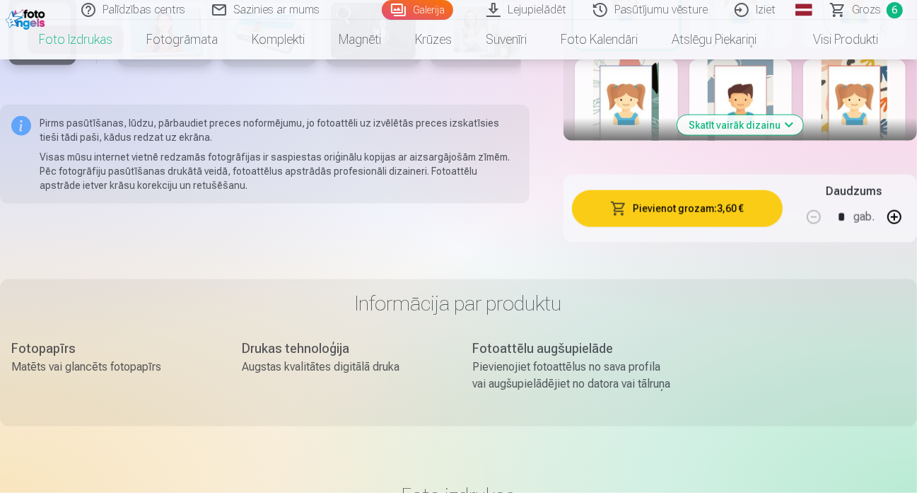
click at [689, 196] on button "Pievienot grozam : 3,60 €" at bounding box center [677, 208] width 210 height 37
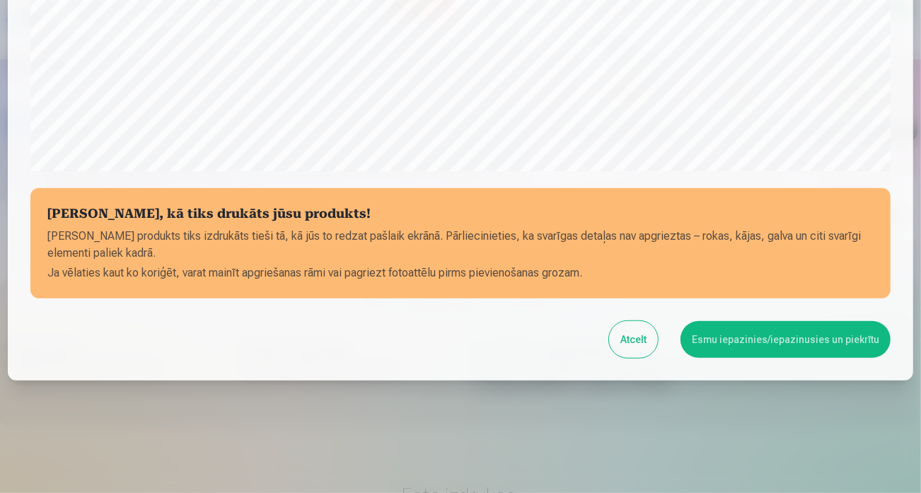
click at [810, 335] on button "Esmu iepazinies/iepazinusies un piekrītu" at bounding box center [785, 339] width 210 height 37
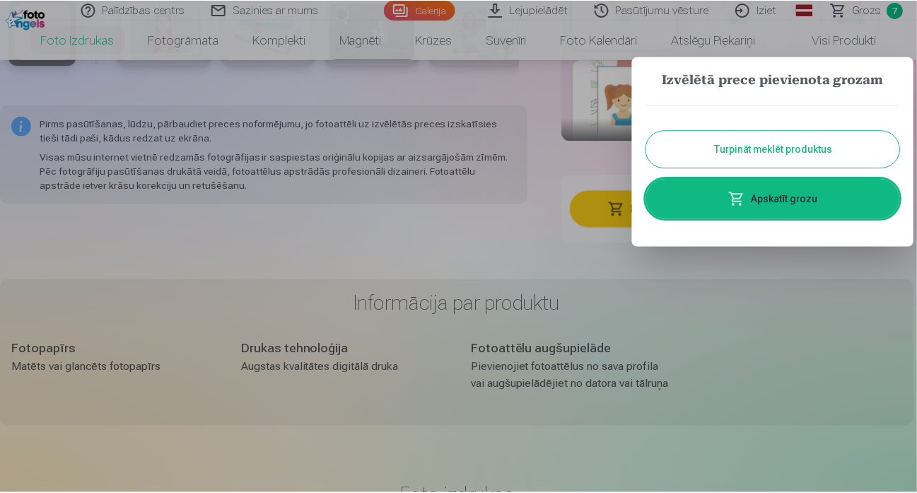
scroll to position [523, 0]
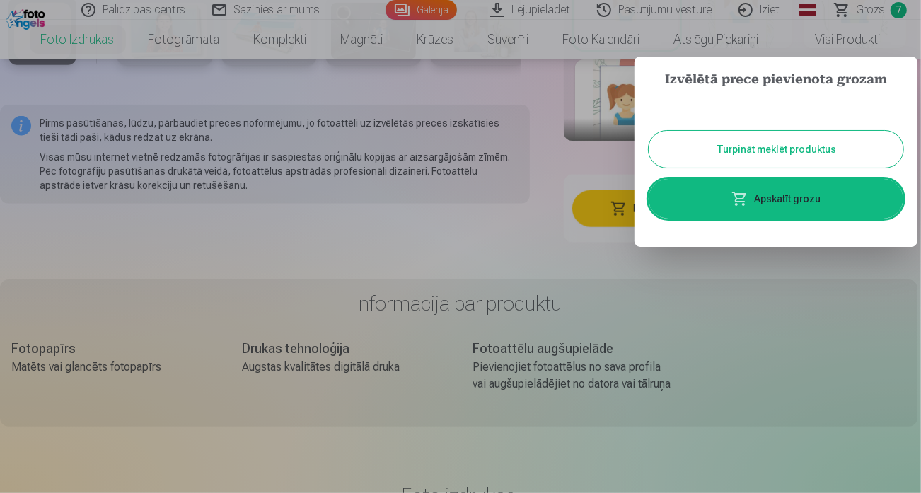
click at [781, 149] on button "Turpināt meklēt produktus" at bounding box center [775, 149] width 255 height 37
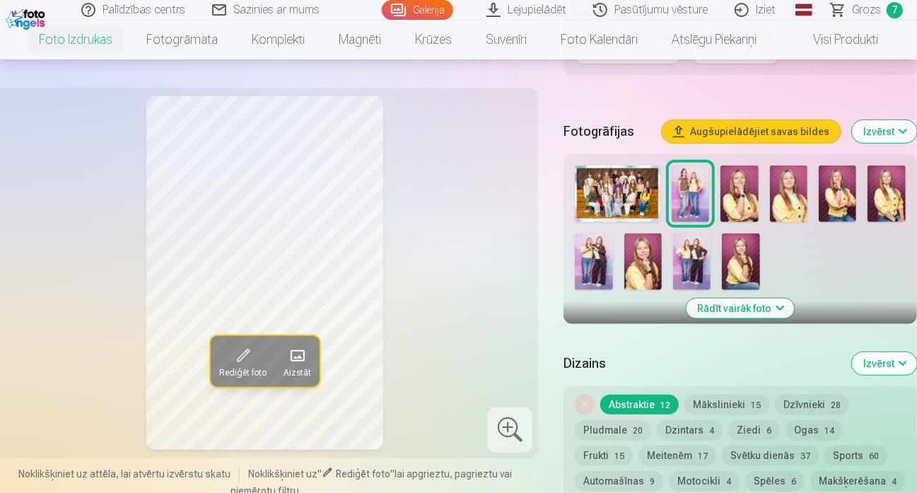
scroll to position [354, 0]
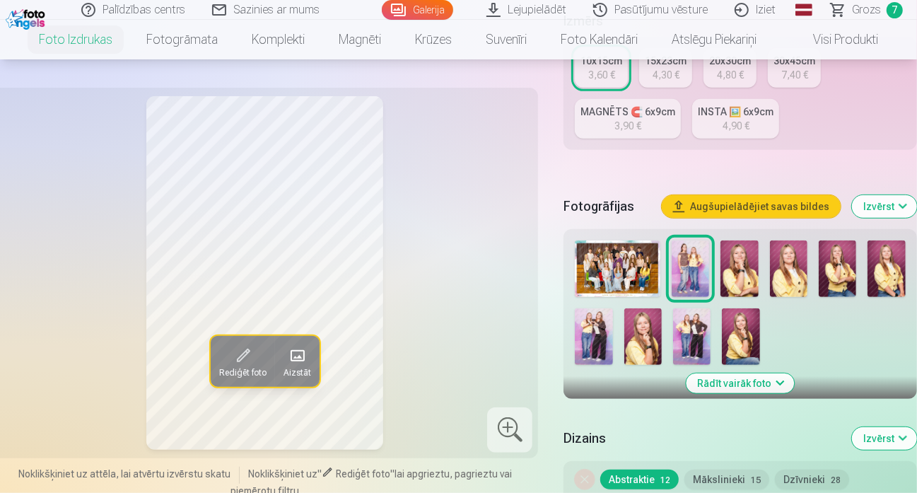
click at [596, 315] on img at bounding box center [593, 336] width 37 height 57
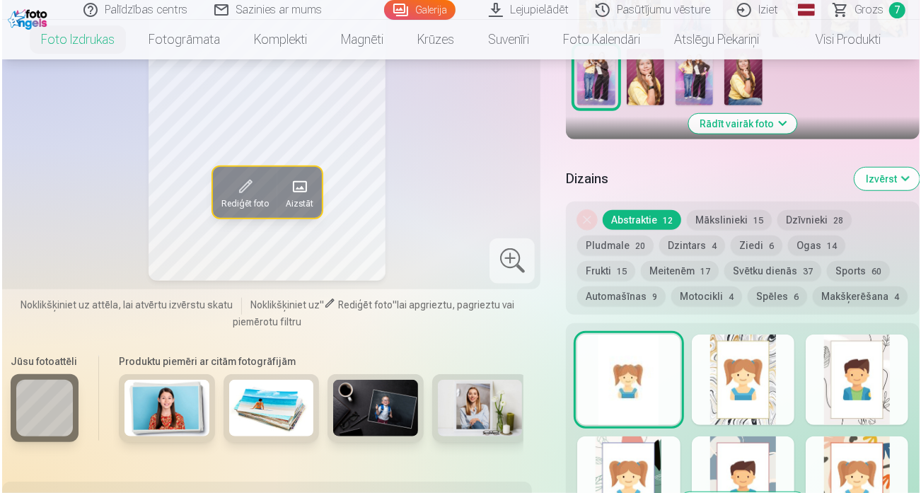
scroll to position [778, 0]
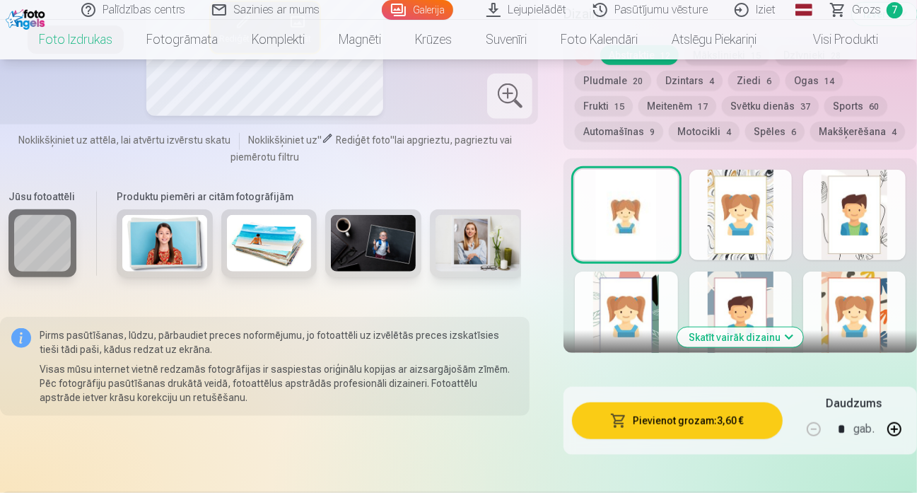
click at [687, 413] on button "Pievienot grozam : 3,60 €" at bounding box center [677, 420] width 210 height 37
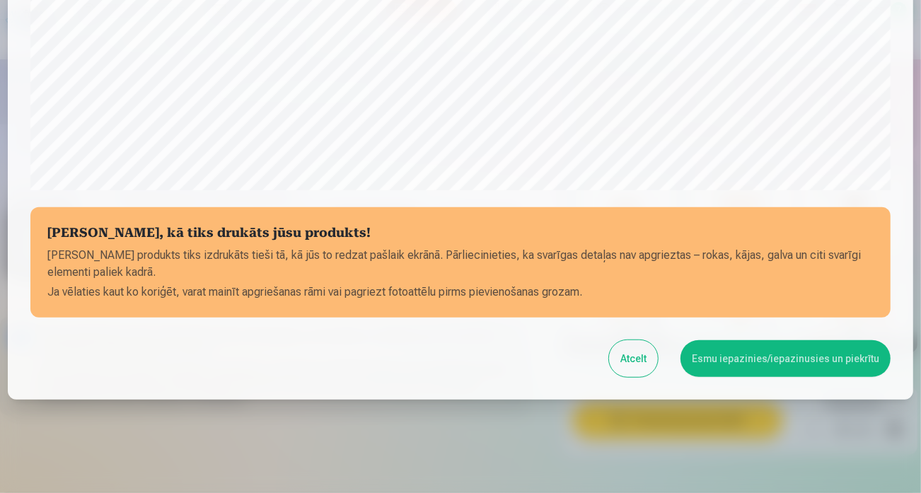
scroll to position [525, 0]
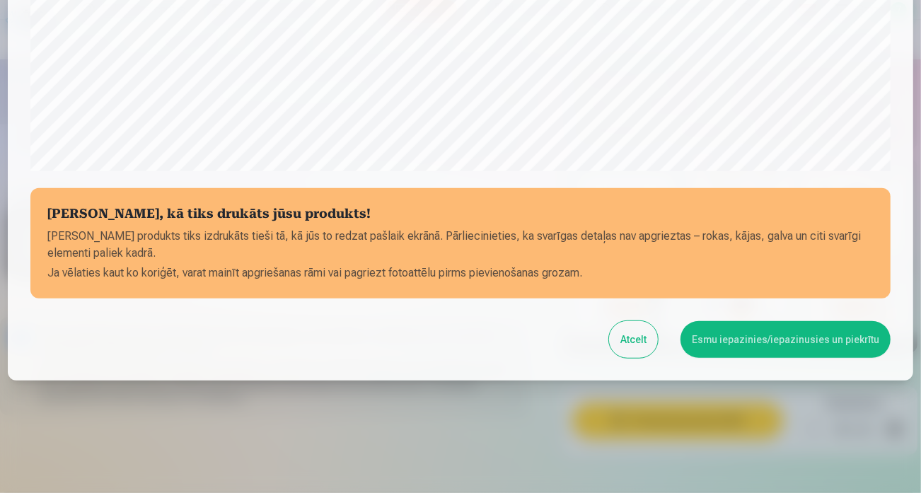
click at [736, 346] on button "Esmu iepazinies/iepazinusies un piekrītu" at bounding box center [785, 339] width 210 height 37
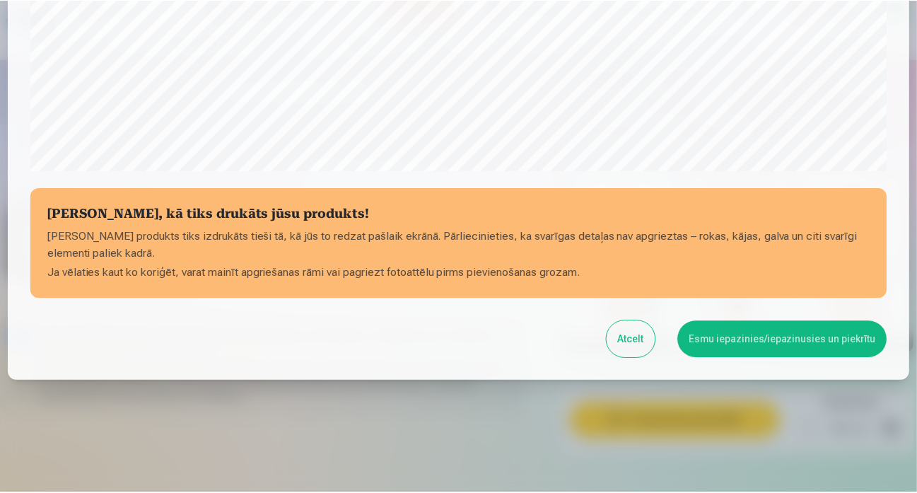
scroll to position [523, 0]
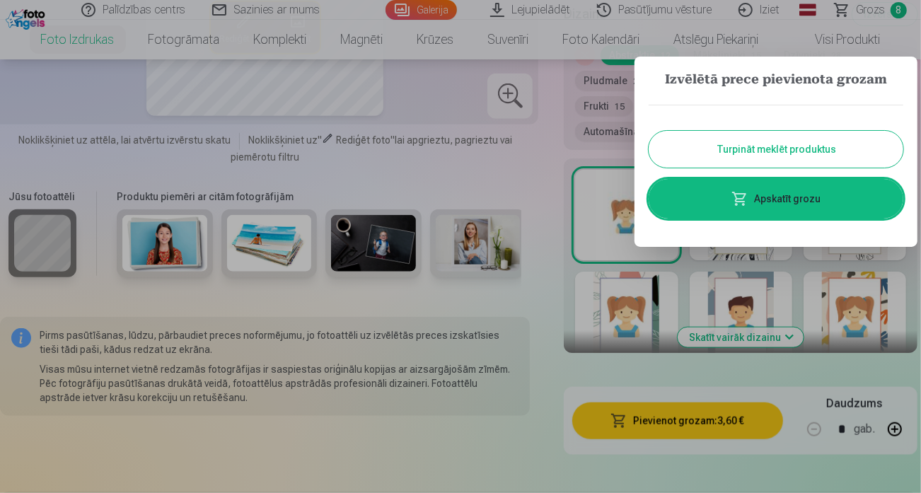
click at [839, 154] on button "Turpināt meklēt produktus" at bounding box center [775, 149] width 255 height 37
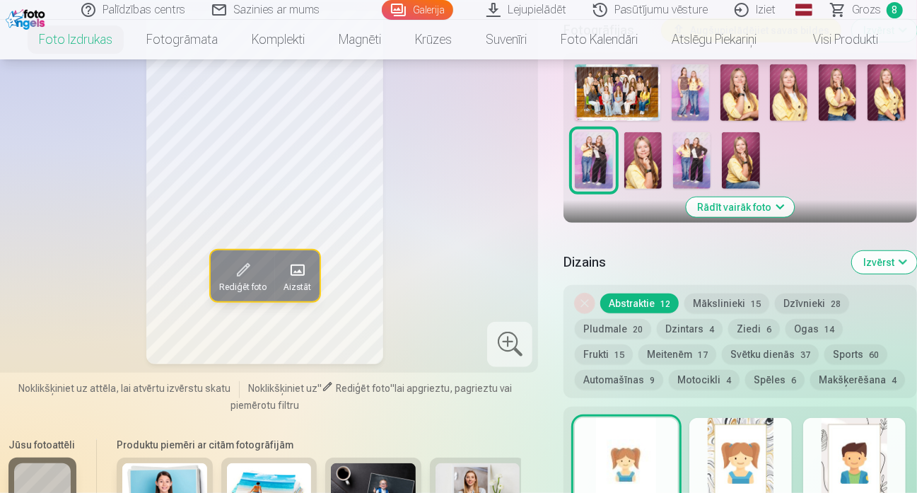
scroll to position [424, 0]
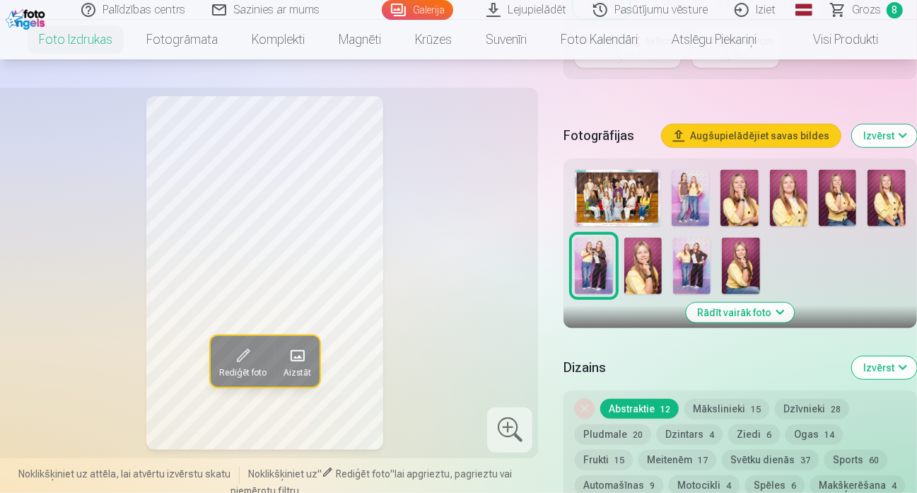
click at [742, 252] on img at bounding box center [740, 266] width 37 height 57
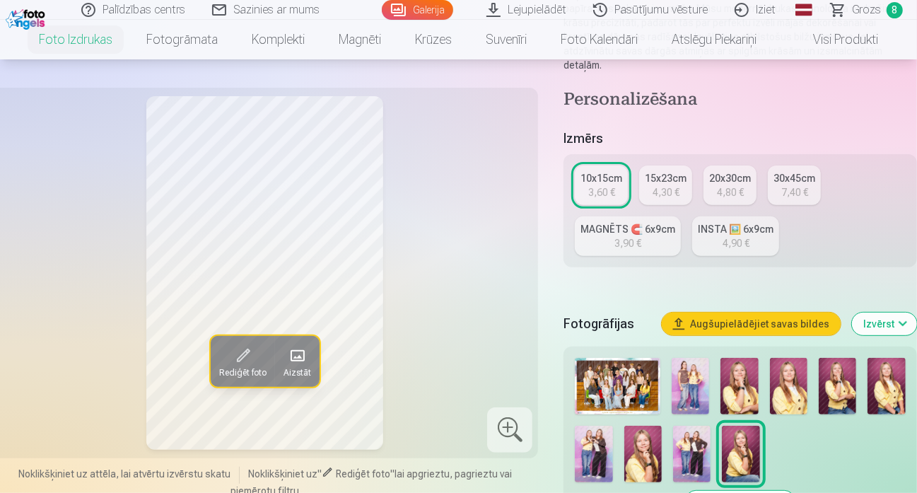
scroll to position [141, 0]
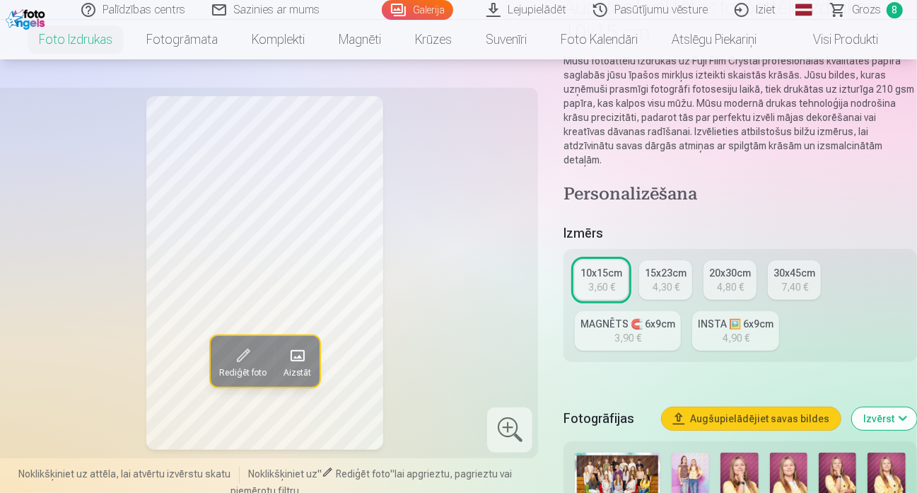
click at [663, 266] on div "15x23cm" at bounding box center [666, 273] width 42 height 14
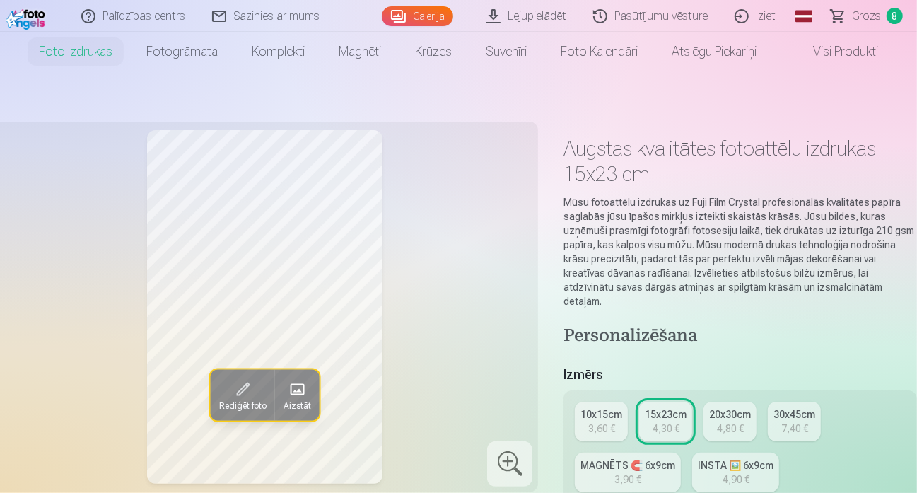
scroll to position [141, 0]
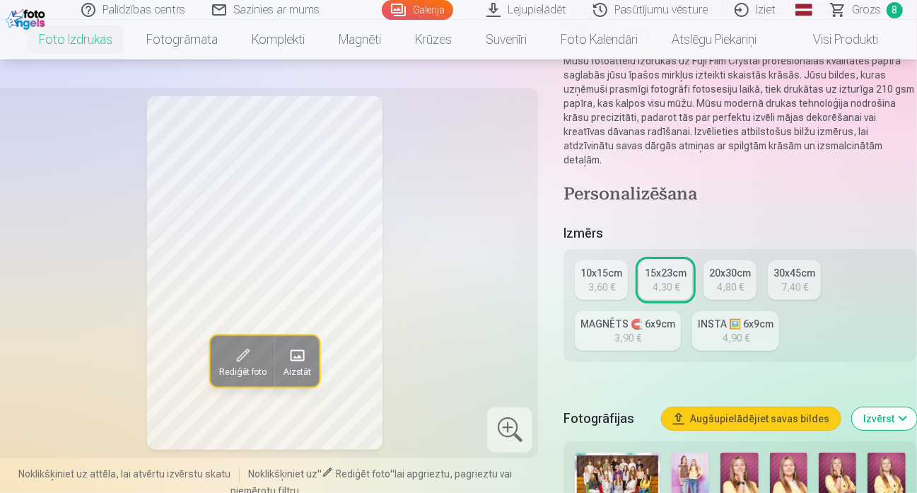
click at [731, 280] on div "4,80 €" at bounding box center [730, 287] width 27 height 14
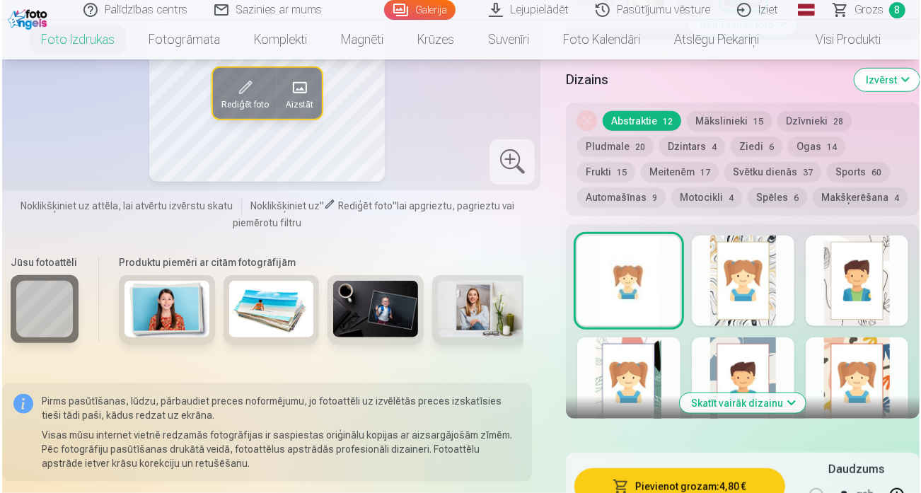
scroll to position [848, 0]
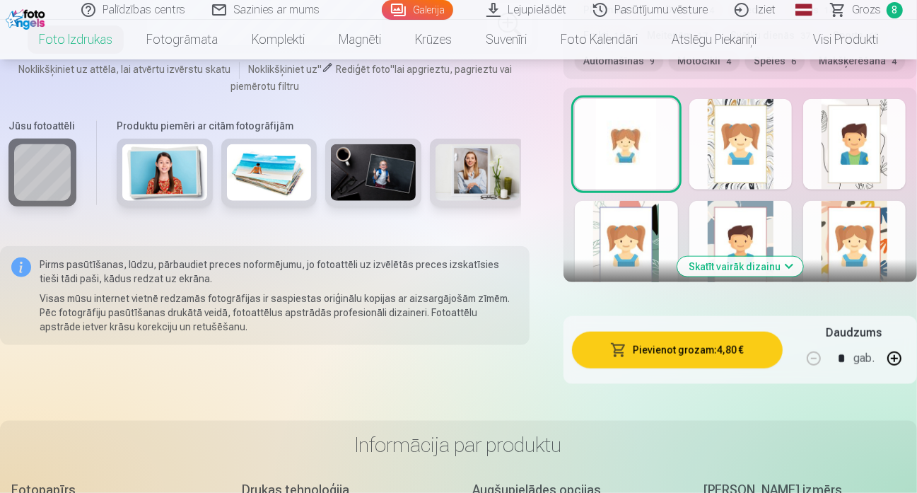
click at [663, 333] on button "Pievienot grozam : 4,80 €" at bounding box center [677, 350] width 210 height 37
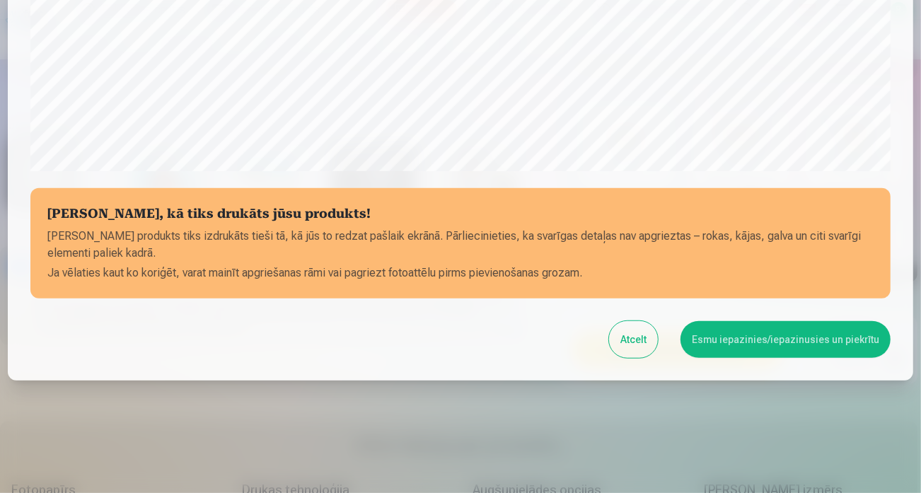
click at [783, 334] on button "Esmu iepazinies/iepazinusies un piekrītu" at bounding box center [785, 339] width 210 height 37
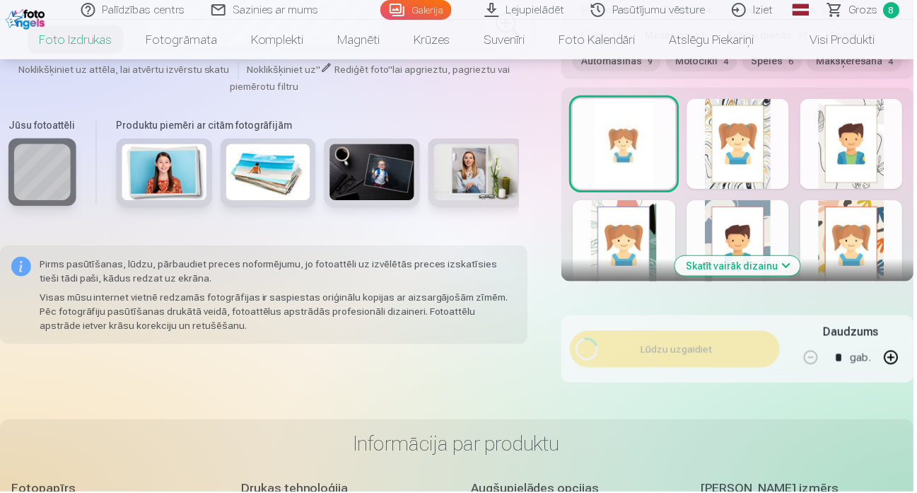
scroll to position [523, 0]
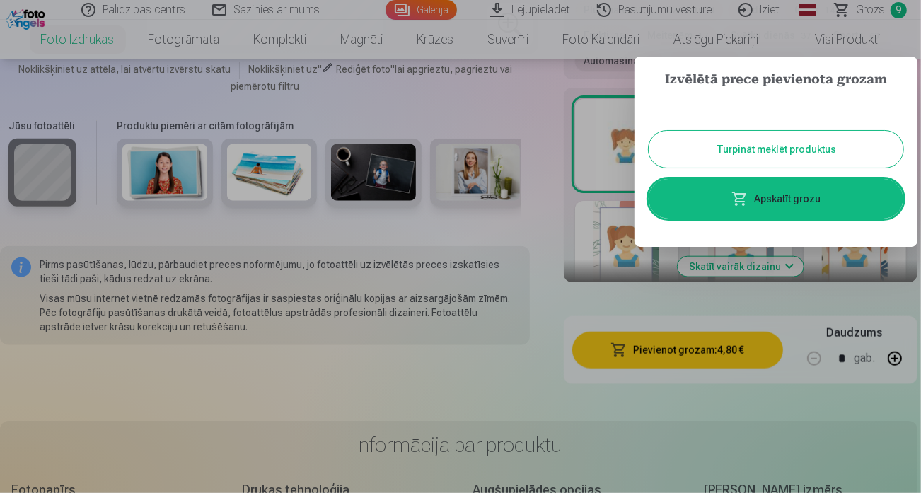
click at [788, 149] on button "Turpināt meklēt produktus" at bounding box center [775, 149] width 255 height 37
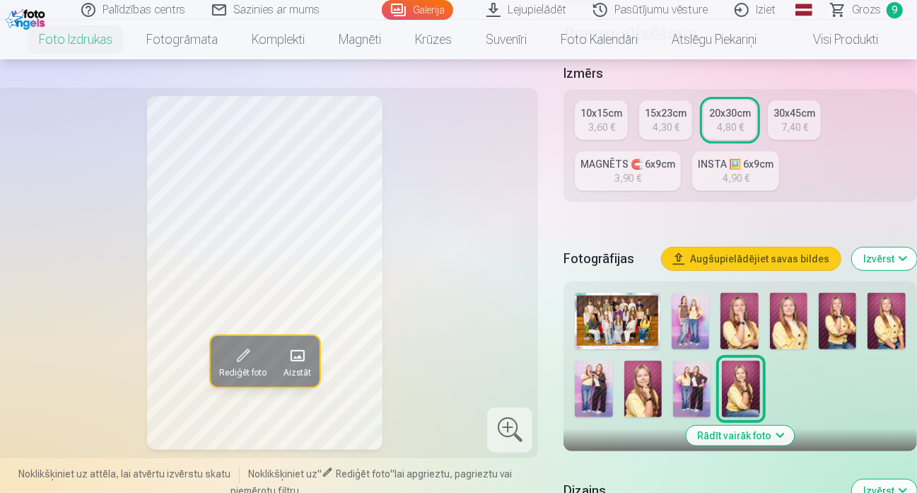
scroll to position [212, 0]
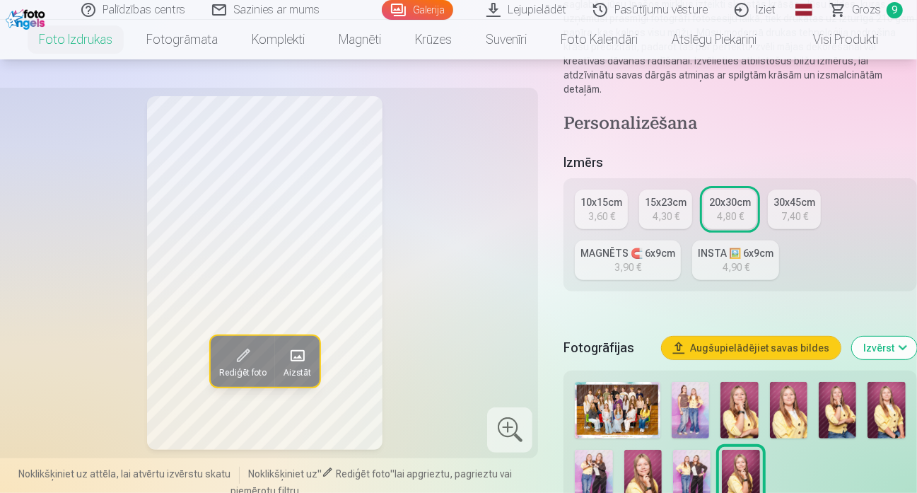
click at [746, 246] on div "INSTA 🖼️ 6x9cm" at bounding box center [736, 253] width 76 height 14
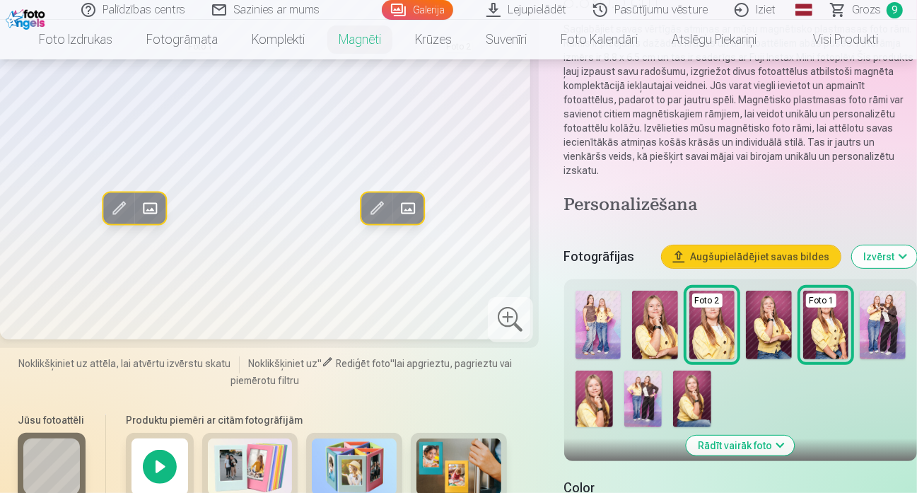
scroll to position [212, 0]
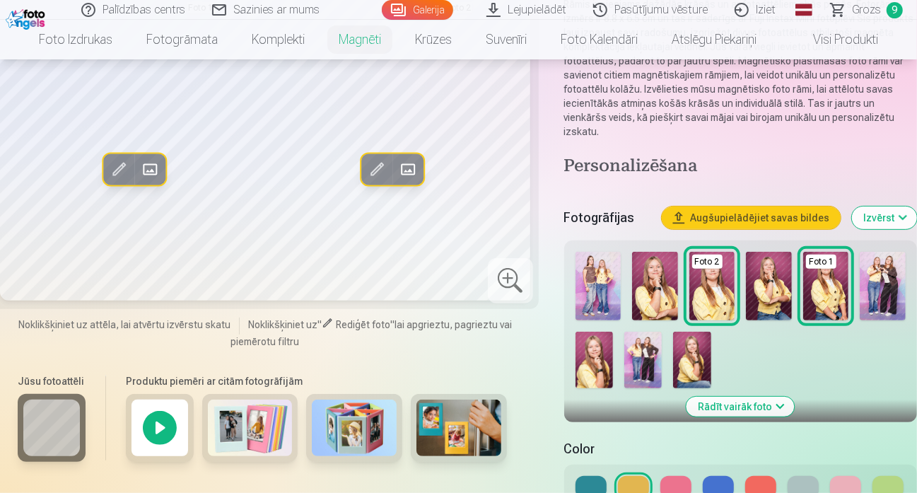
click at [663, 272] on img at bounding box center [655, 286] width 46 height 69
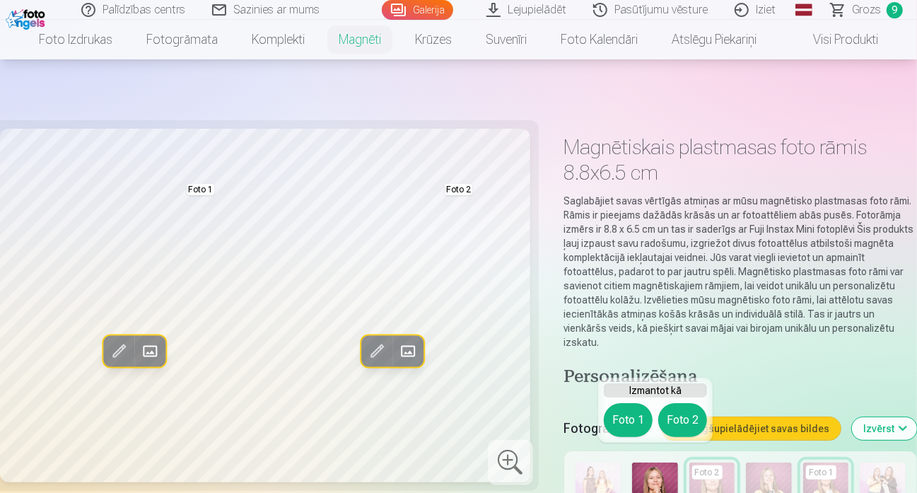
scroll to position [0, 0]
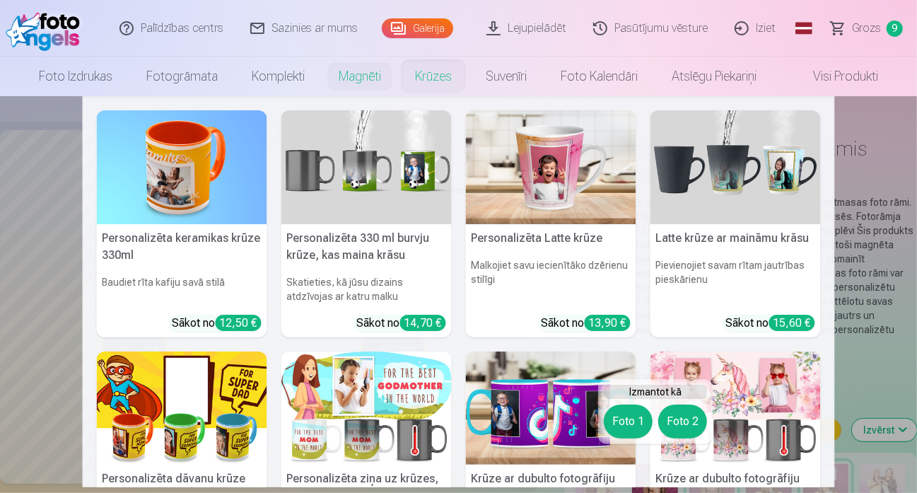
click at [436, 75] on link "Krūzes" at bounding box center [433, 77] width 71 height 40
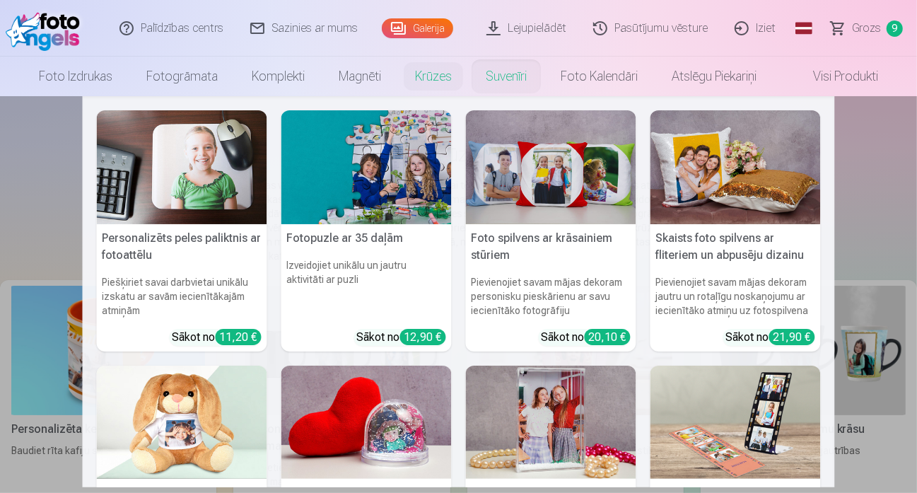
click at [508, 76] on link "Suvenīri" at bounding box center [506, 77] width 75 height 40
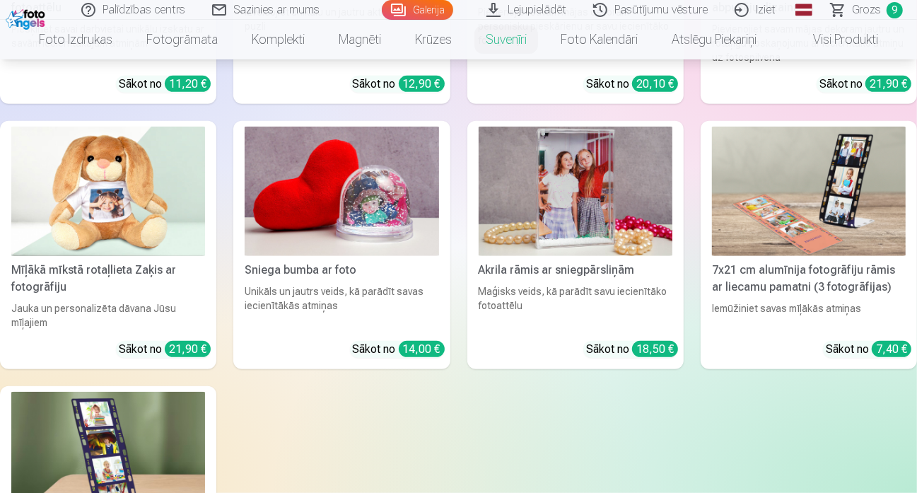
scroll to position [71, 0]
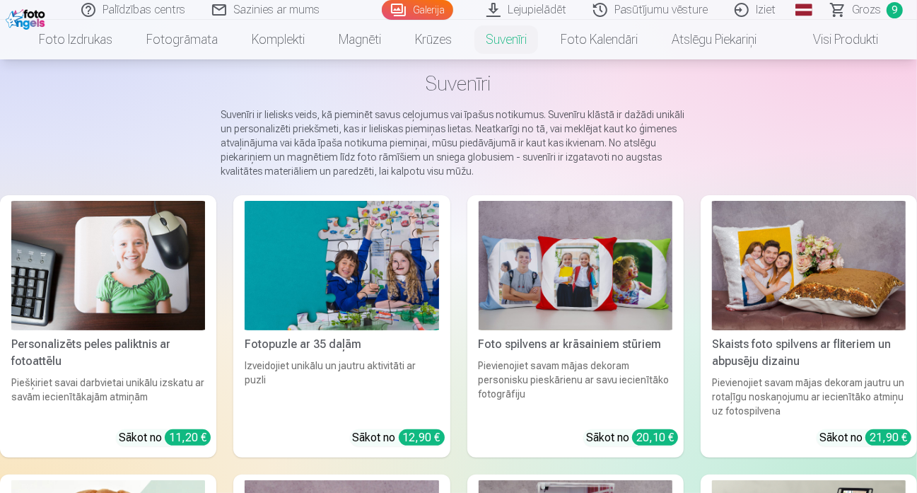
click at [868, 7] on span "Grozs" at bounding box center [866, 9] width 29 height 17
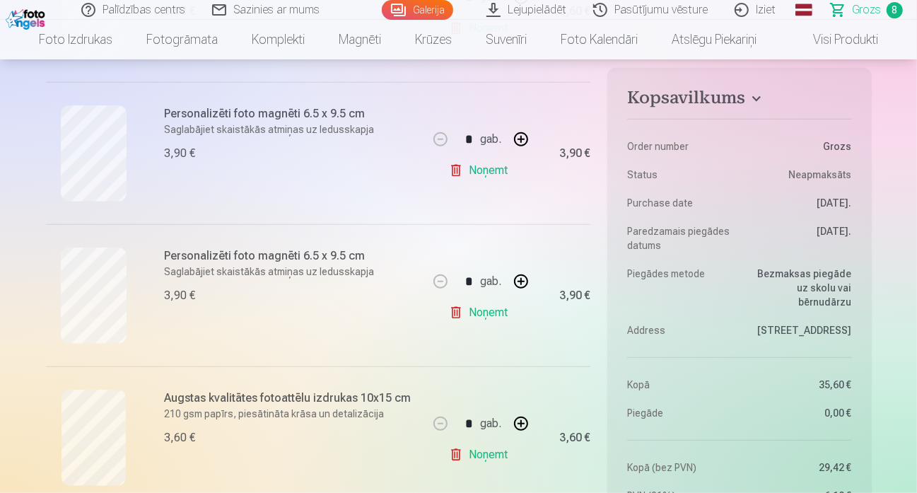
scroll to position [566, 0]
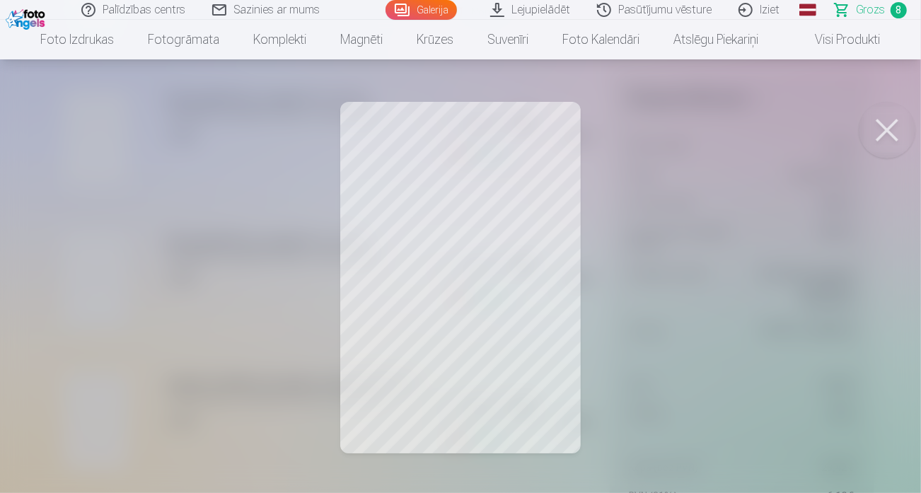
click at [887, 138] on button at bounding box center [886, 130] width 57 height 57
click at [870, 126] on button at bounding box center [886, 130] width 57 height 57
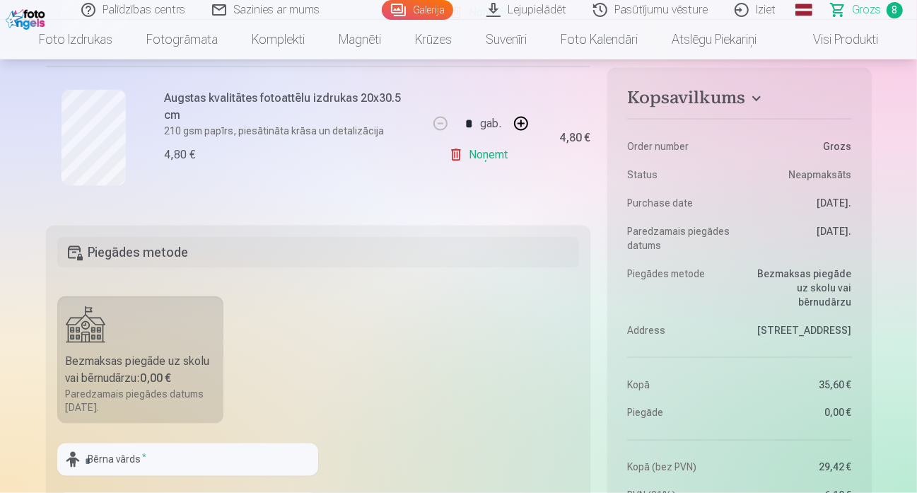
scroll to position [1414, 0]
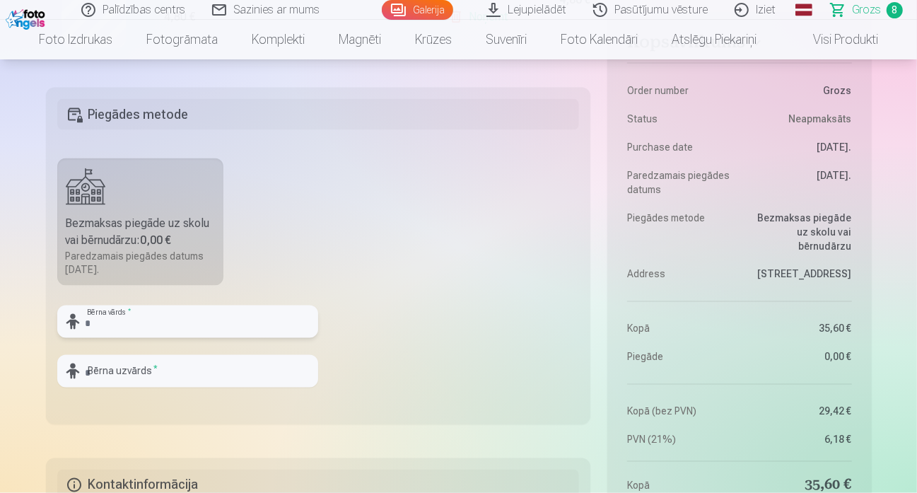
click at [168, 319] on input "text" at bounding box center [187, 321] width 261 height 33
type input "*"
type input "******"
click at [224, 377] on input "text" at bounding box center [187, 371] width 261 height 33
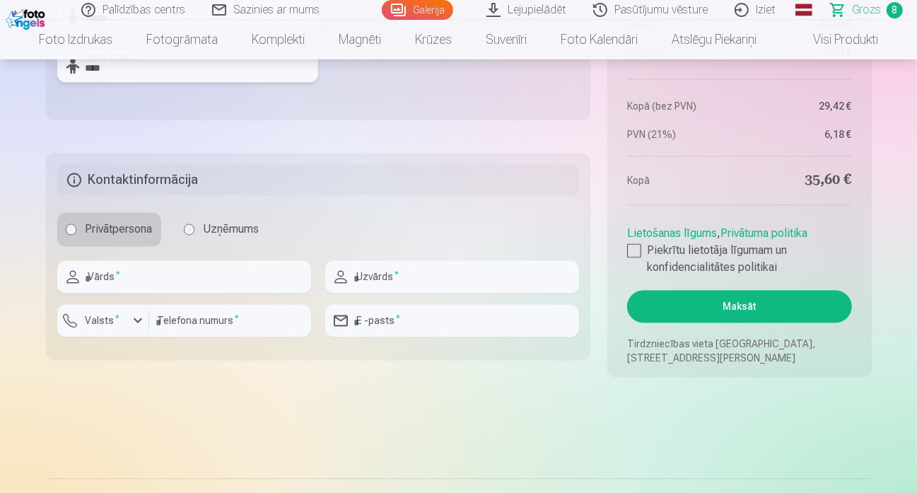
scroll to position [1697, 0]
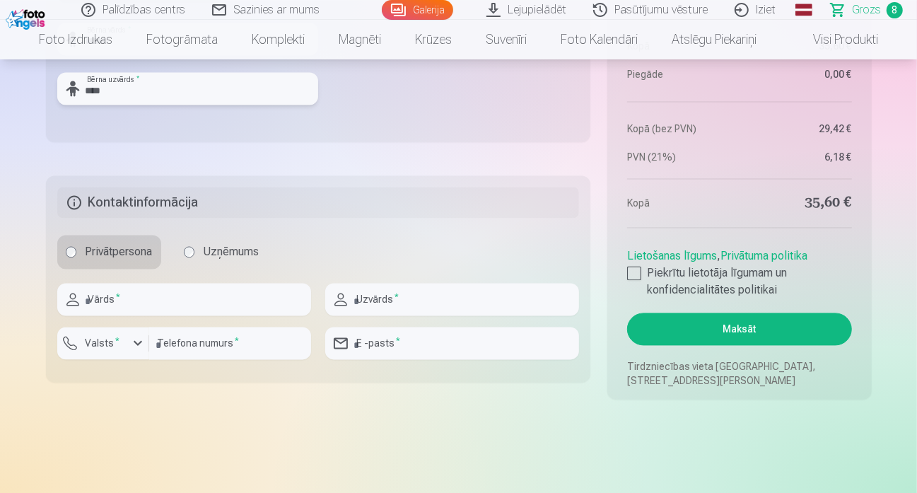
type input "****"
click at [236, 303] on input "text" at bounding box center [184, 299] width 254 height 33
type input "*******"
click at [424, 296] on input "text" at bounding box center [452, 299] width 254 height 33
type input "*"
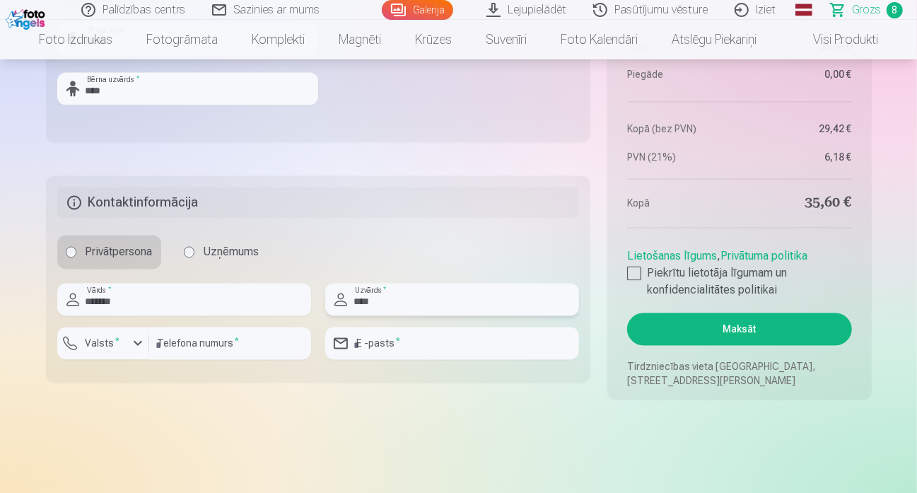
type input "****"
click at [182, 344] on input "number" at bounding box center [230, 343] width 162 height 33
click at [210, 346] on input "****" at bounding box center [230, 343] width 162 height 33
type input "********"
click at [141, 345] on div "button" at bounding box center [137, 342] width 17 height 17
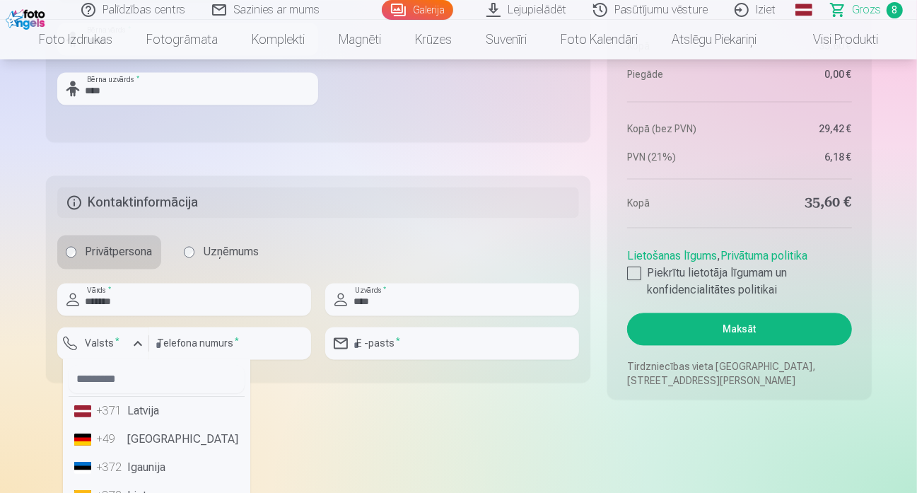
click at [146, 409] on li "+371 Latvija" at bounding box center [157, 411] width 176 height 28
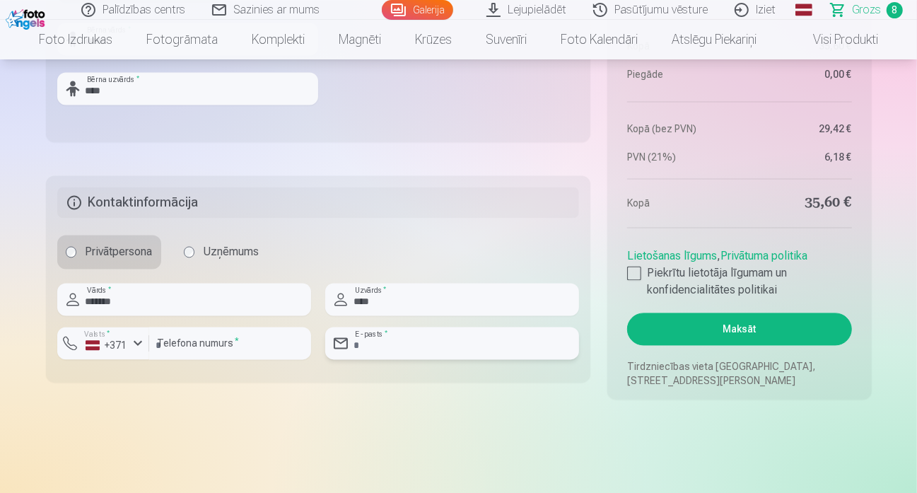
click at [440, 337] on input "email" at bounding box center [452, 343] width 254 height 33
type input "**********"
click at [636, 272] on div at bounding box center [634, 273] width 14 height 14
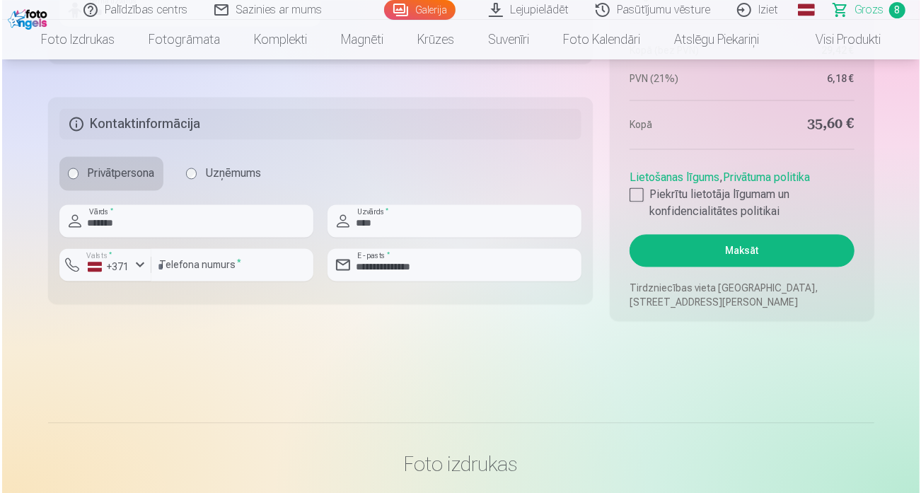
scroll to position [1838, 0]
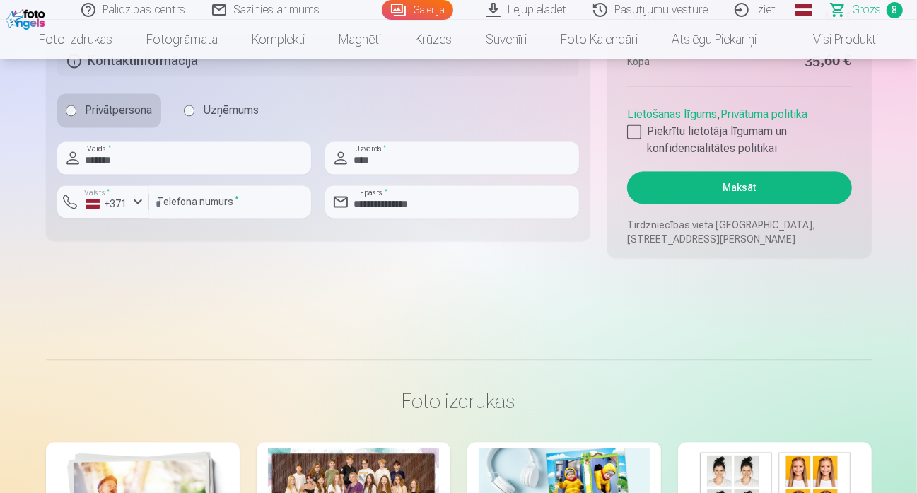
click at [769, 185] on button "Maksāt" at bounding box center [739, 187] width 224 height 33
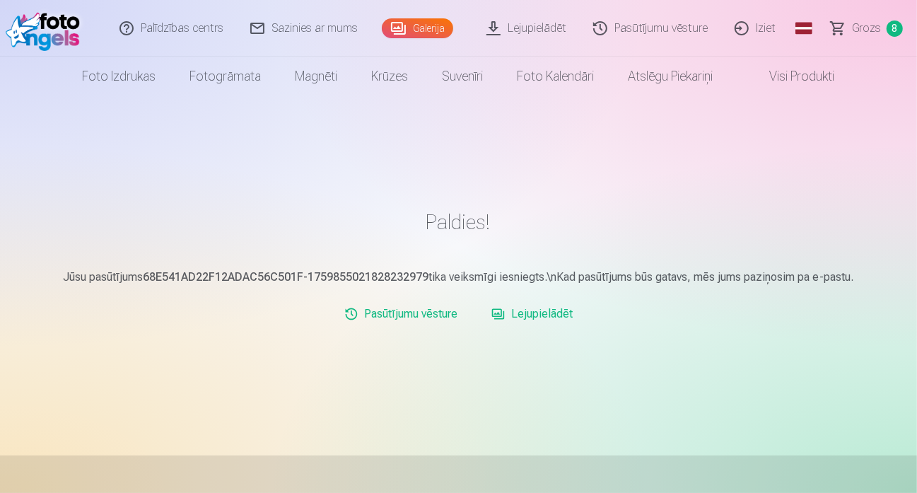
click at [554, 312] on link "Lejupielādēt" at bounding box center [532, 314] width 93 height 28
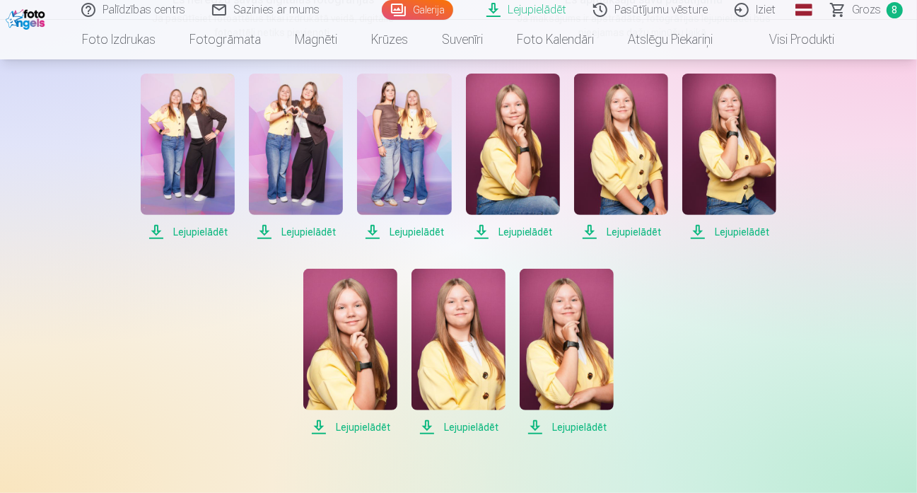
scroll to position [71, 0]
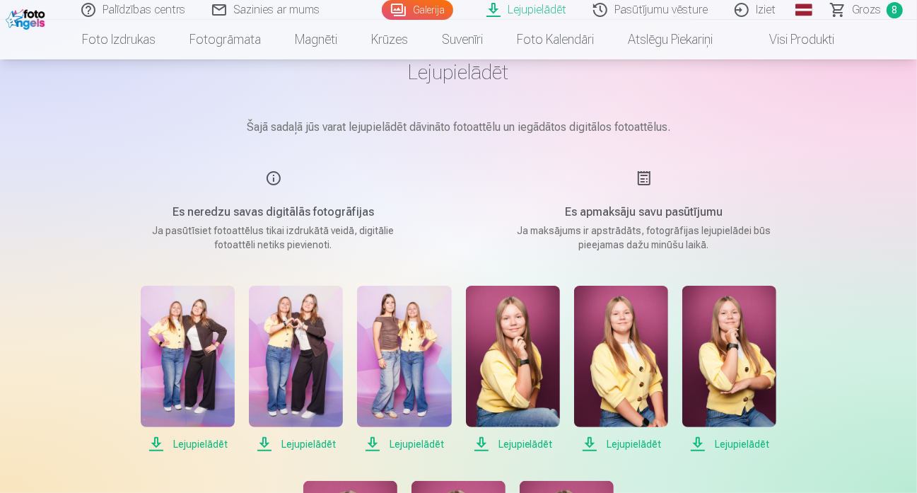
click at [551, 4] on link "Lejupielādēt" at bounding box center [527, 10] width 107 height 20
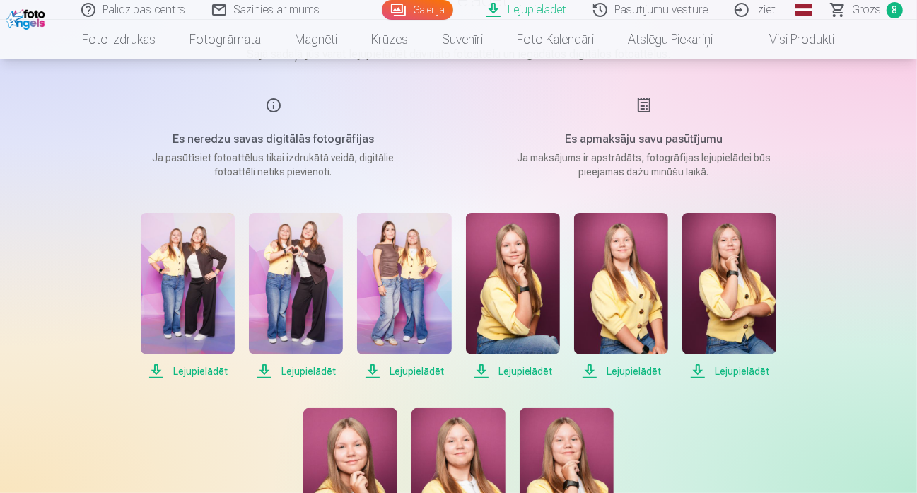
scroll to position [212, 0]
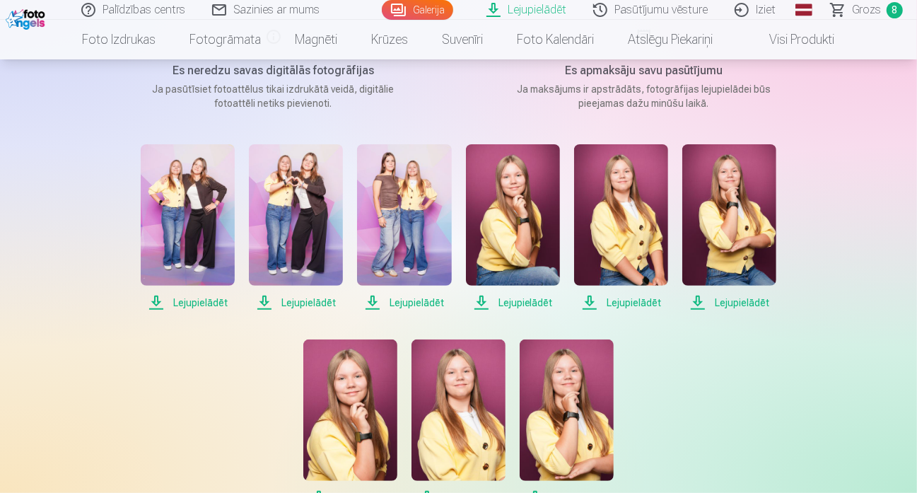
click at [187, 301] on span "Lejupielādēt" at bounding box center [188, 302] width 94 height 17
click at [299, 300] on span "Lejupielādēt" at bounding box center [296, 302] width 94 height 17
click at [414, 301] on span "Lejupielādēt" at bounding box center [404, 302] width 94 height 17
click at [535, 304] on span "Lejupielādēt" at bounding box center [513, 302] width 94 height 17
click at [619, 303] on span "Lejupielādēt" at bounding box center [621, 302] width 94 height 17
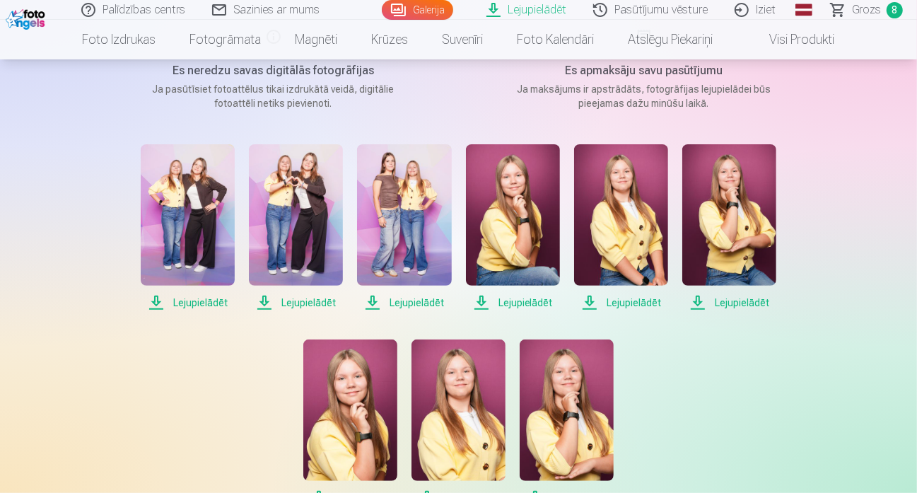
click at [752, 301] on span "Lejupielādēt" at bounding box center [729, 302] width 94 height 17
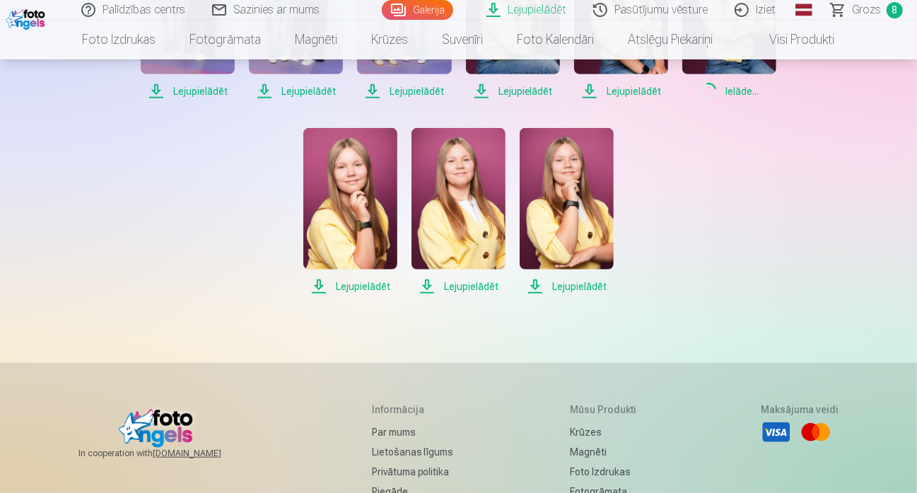
scroll to position [424, 0]
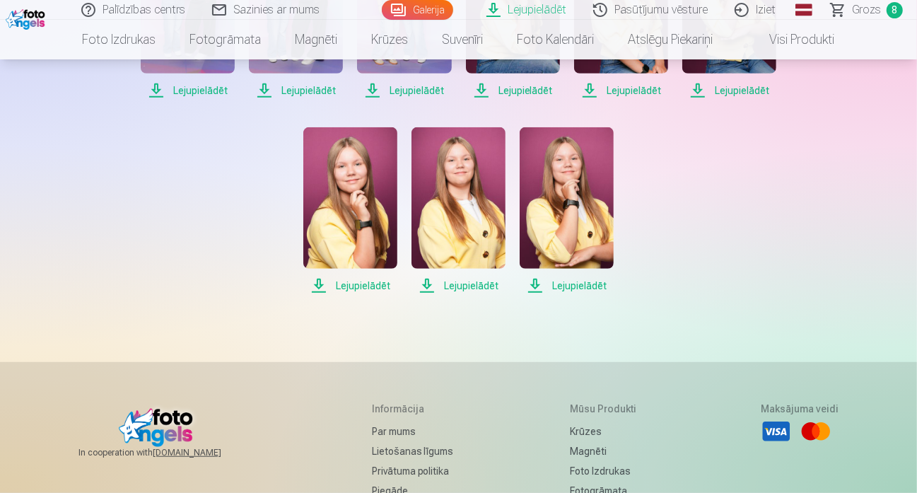
click at [566, 290] on span "Lejupielādēt" at bounding box center [567, 285] width 94 height 17
click at [465, 286] on span "Lejupielādēt" at bounding box center [459, 285] width 94 height 17
click at [366, 288] on span "Lejupielādēt" at bounding box center [350, 285] width 94 height 17
click at [16, 204] on div "Palīdzības centrs Sazinies ar mums Galerija Lejupielādēt Pasūtījumu vēsture Izi…" at bounding box center [458, 163] width 917 height 1175
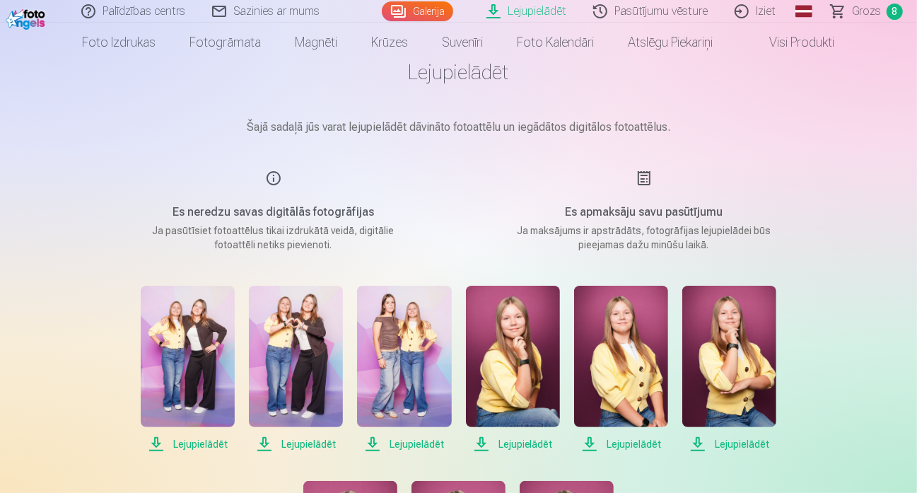
scroll to position [0, 0]
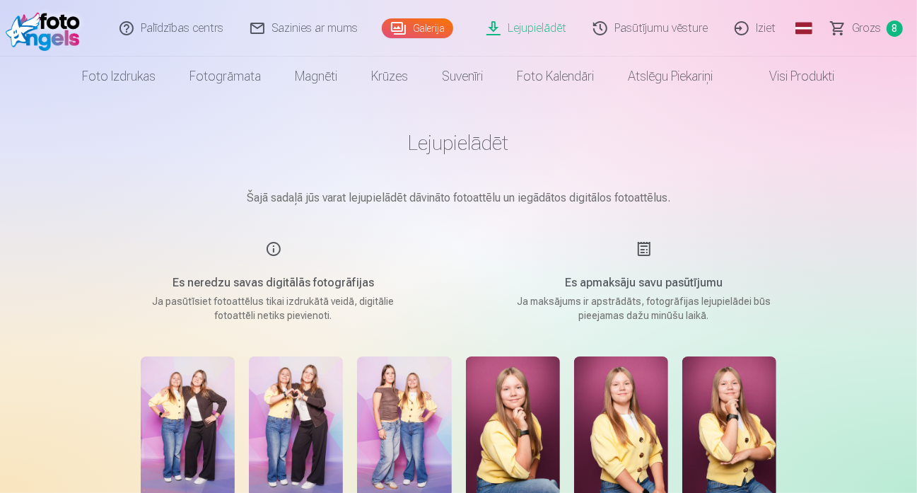
click at [442, 30] on link "Galerija" at bounding box center [417, 28] width 71 height 20
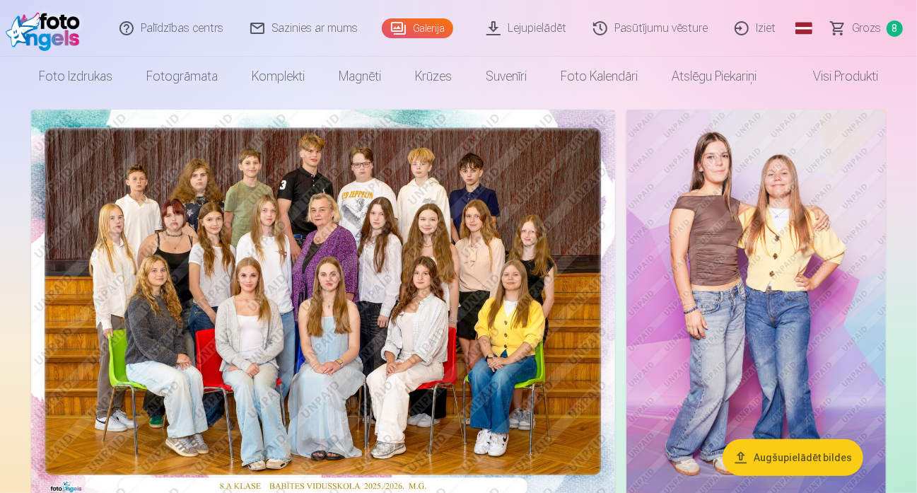
scroll to position [71, 0]
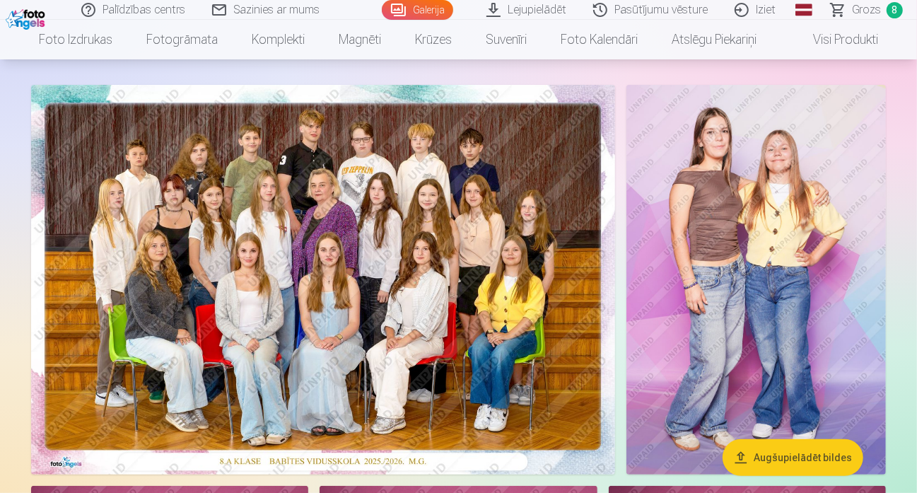
click at [874, 6] on span "Grozs" at bounding box center [866, 9] width 29 height 17
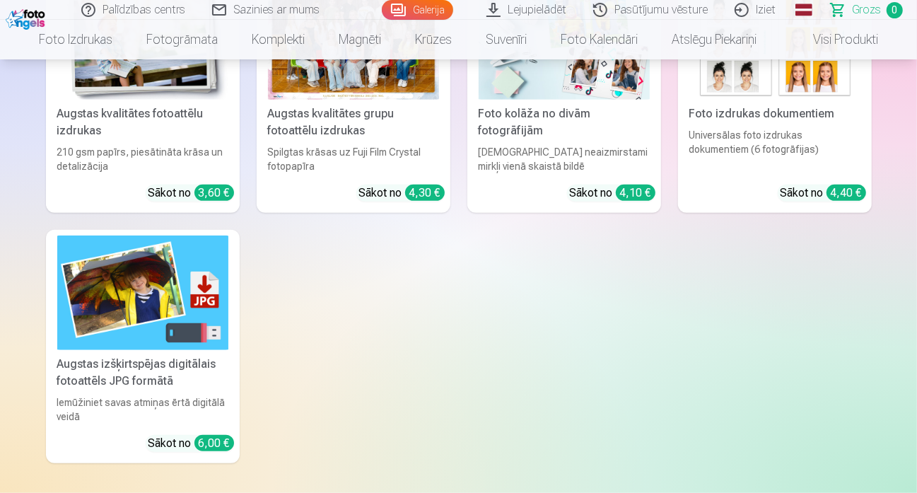
scroll to position [354, 0]
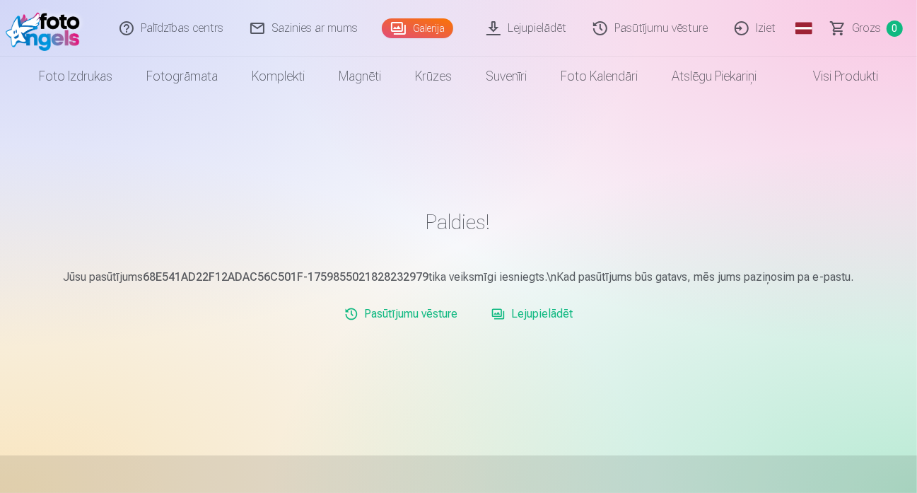
click at [422, 313] on link "Pasūtījumu vēsture" at bounding box center [401, 314] width 124 height 28
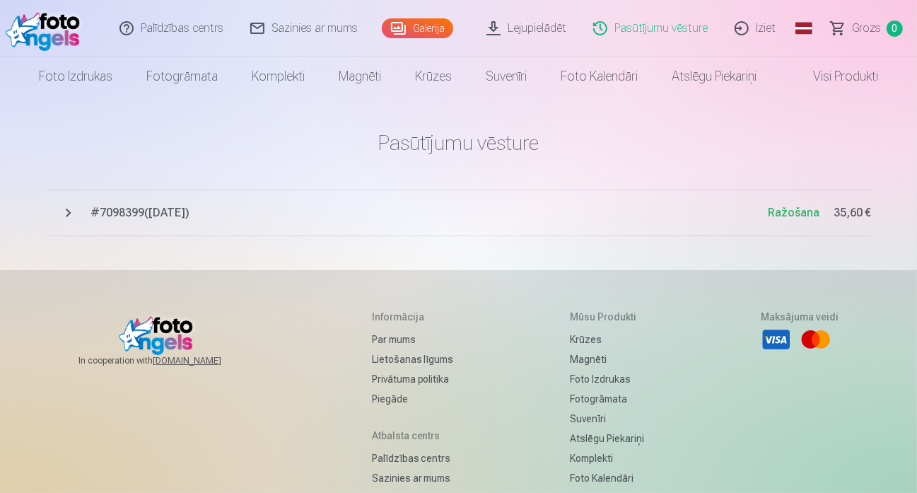
click at [144, 209] on span "# 7098399 ( 7.10.2025 )" at bounding box center [429, 212] width 677 height 17
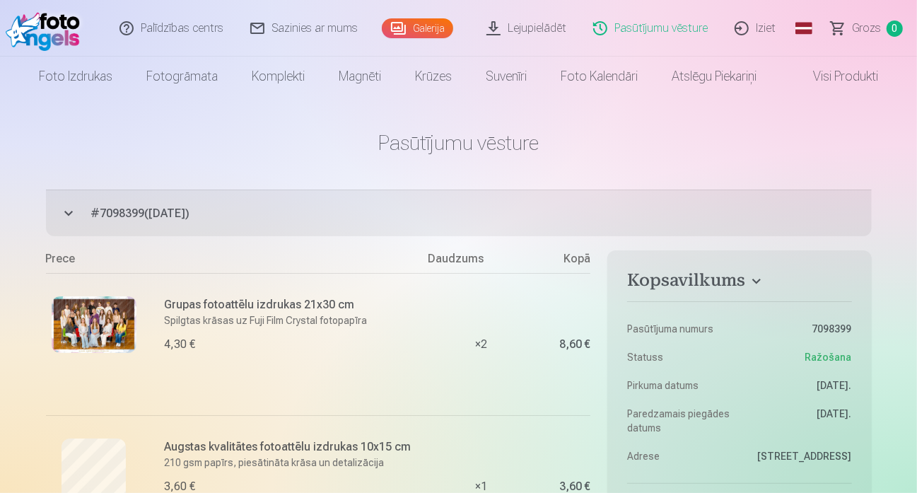
click at [774, 20] on link "Iziet" at bounding box center [756, 28] width 68 height 57
